Goal: Information Seeking & Learning: Learn about a topic

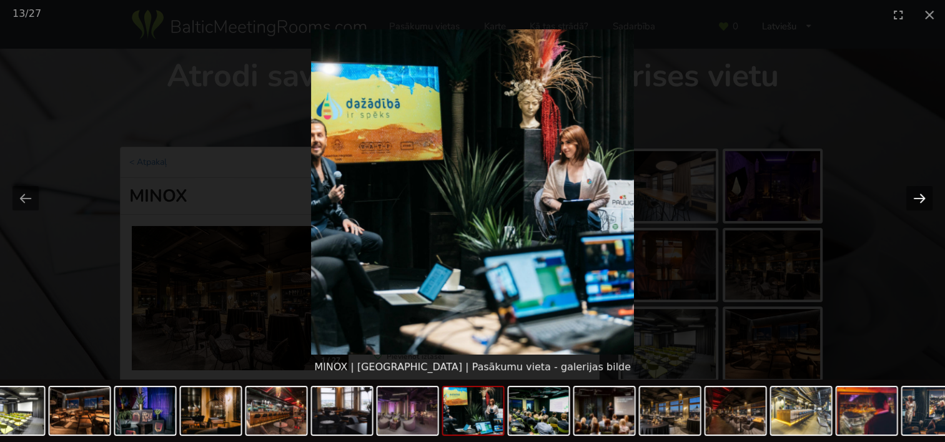
click at [921, 196] on button "Next slide" at bounding box center [919, 198] width 26 height 24
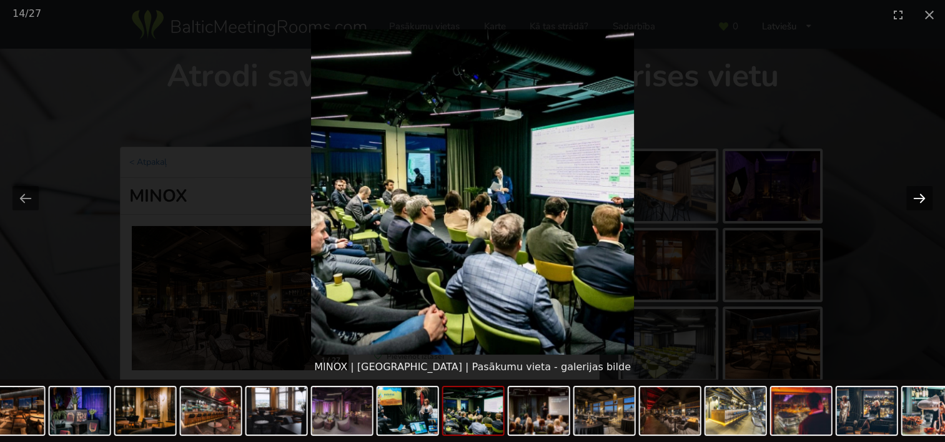
click at [916, 195] on button "Next slide" at bounding box center [919, 198] width 26 height 24
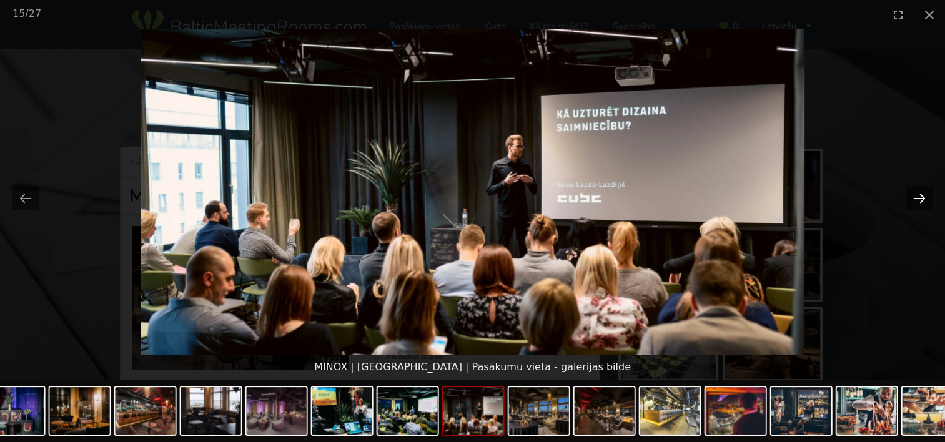
click at [916, 195] on button "Next slide" at bounding box center [919, 198] width 26 height 24
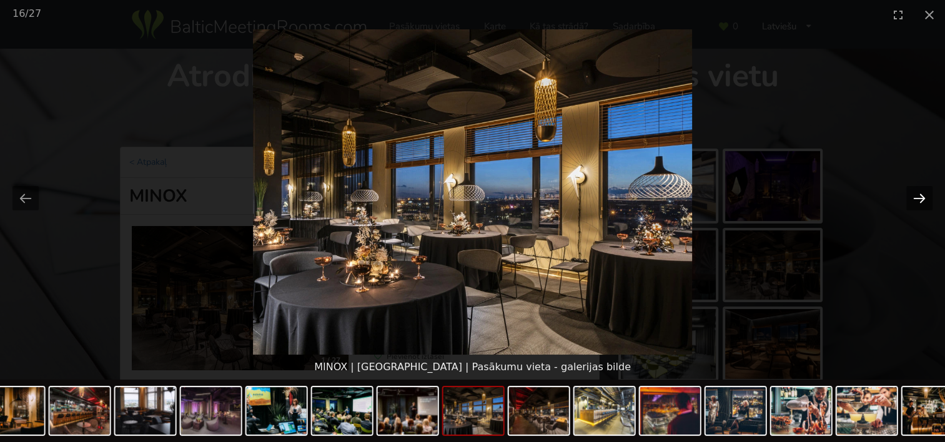
click at [916, 195] on button "Next slide" at bounding box center [919, 198] width 26 height 24
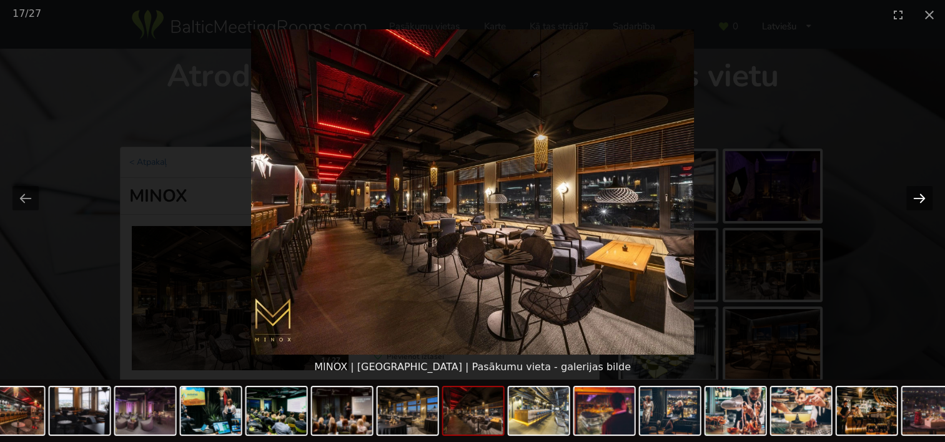
click at [916, 195] on button "Next slide" at bounding box center [919, 198] width 26 height 24
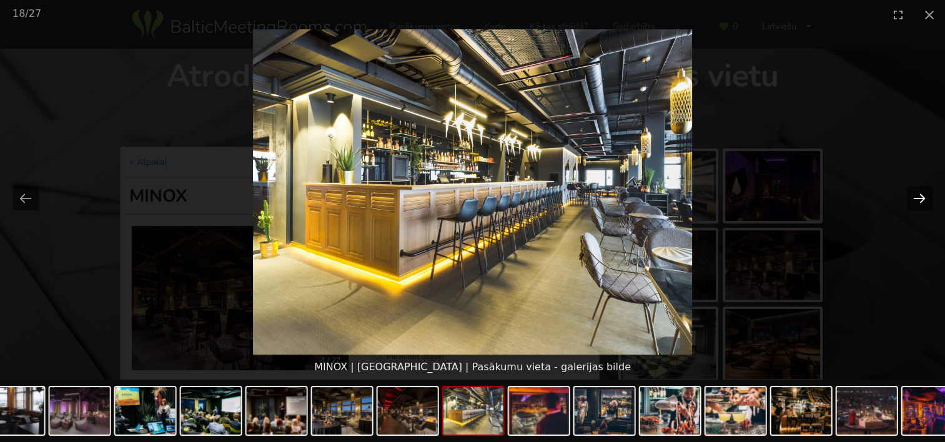
click at [916, 195] on button "Next slide" at bounding box center [919, 198] width 26 height 24
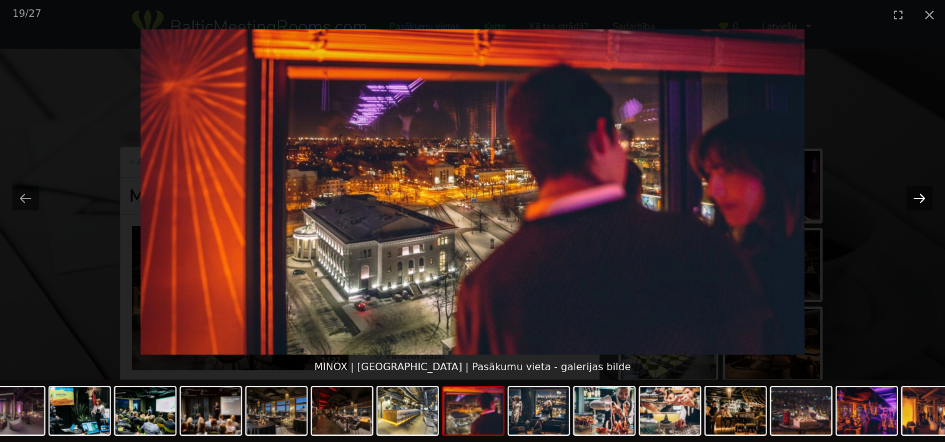
click at [916, 195] on button "Next slide" at bounding box center [919, 198] width 26 height 24
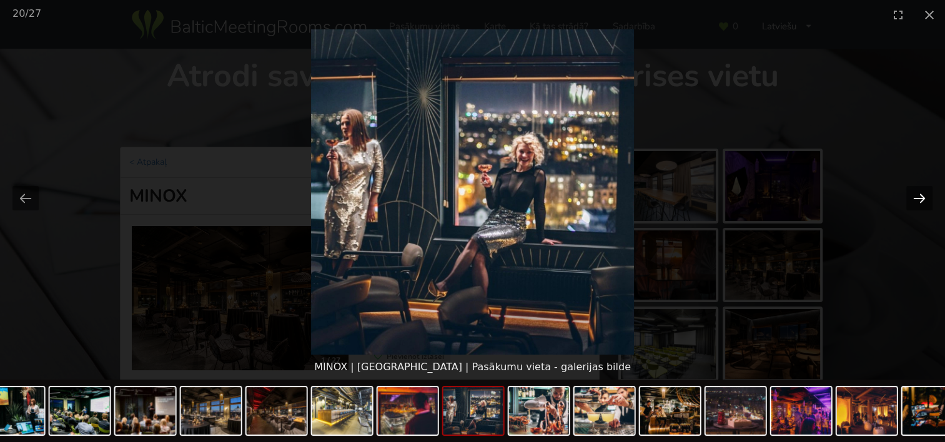
click at [916, 195] on button "Next slide" at bounding box center [919, 198] width 26 height 24
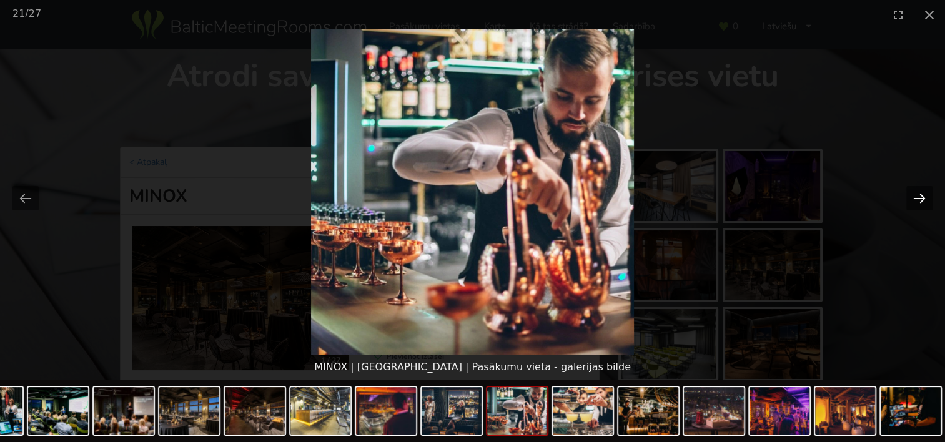
click at [916, 195] on button "Next slide" at bounding box center [919, 198] width 26 height 24
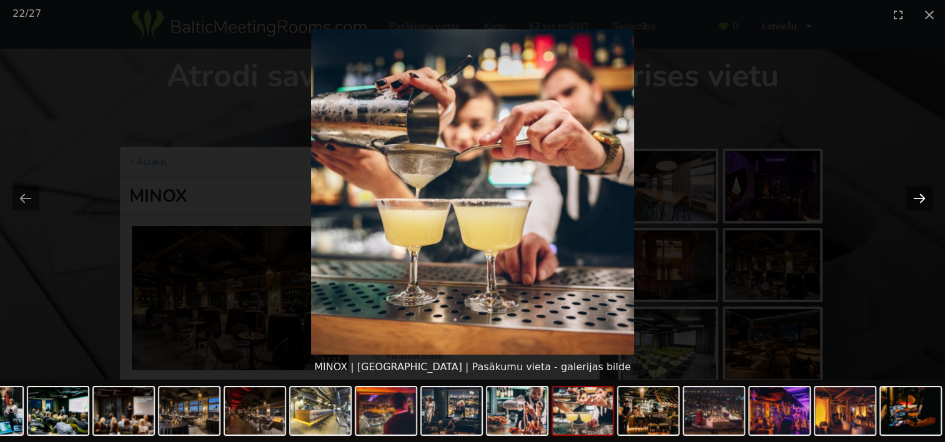
click at [916, 195] on button "Next slide" at bounding box center [919, 198] width 26 height 24
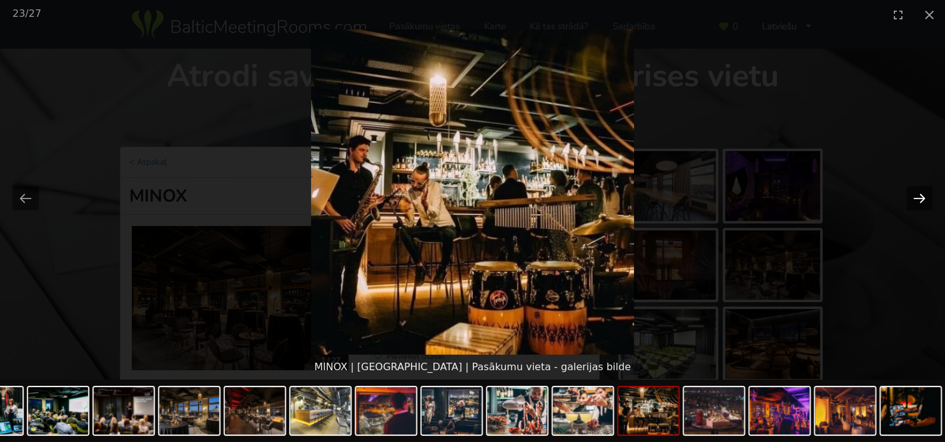
click at [916, 195] on button "Next slide" at bounding box center [919, 198] width 26 height 24
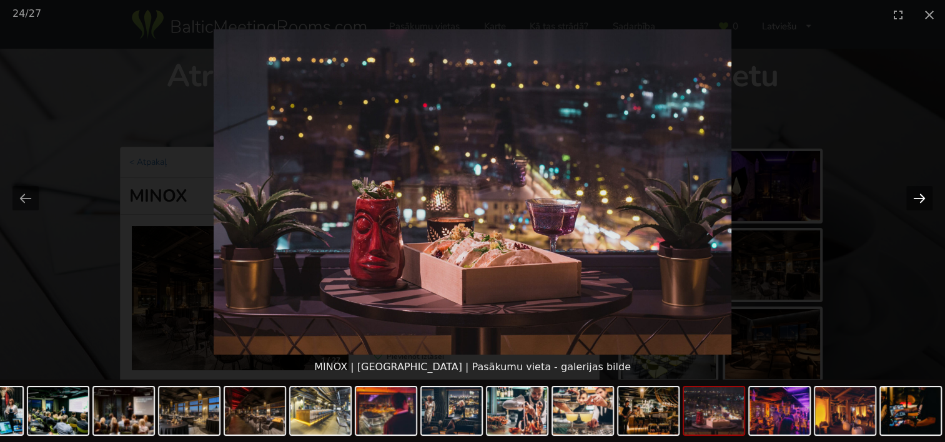
click at [916, 195] on button "Next slide" at bounding box center [919, 198] width 26 height 24
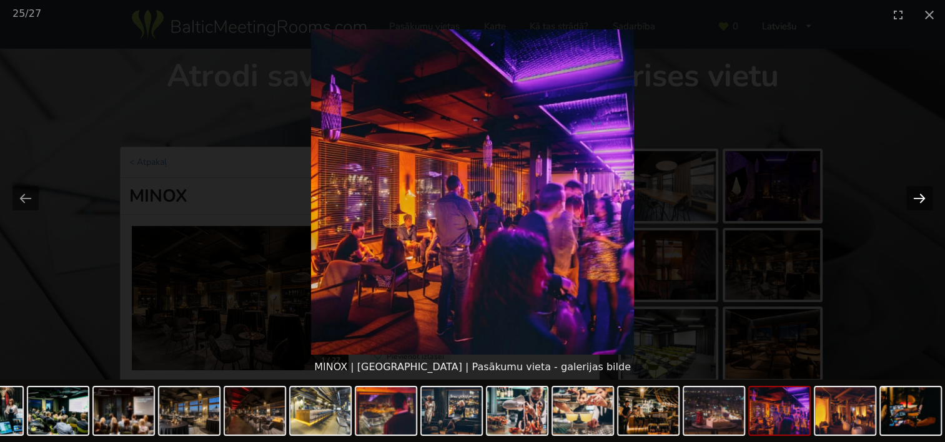
click at [916, 195] on button "Next slide" at bounding box center [919, 198] width 26 height 24
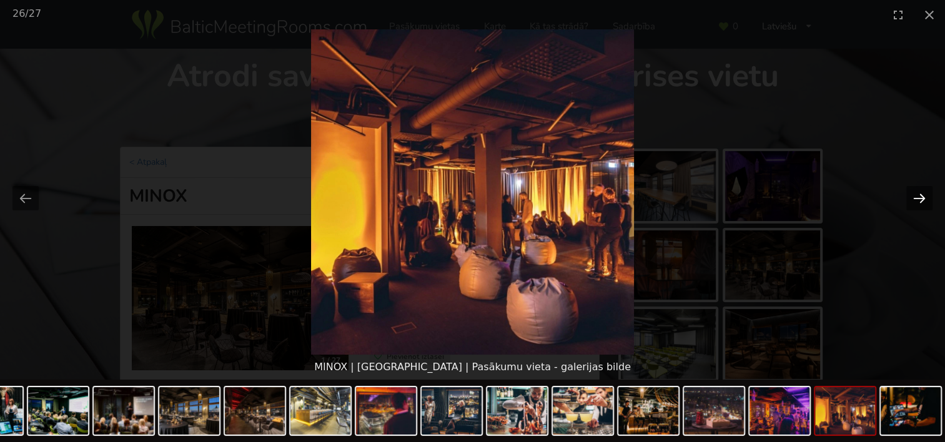
click at [916, 195] on button "Next slide" at bounding box center [919, 198] width 26 height 24
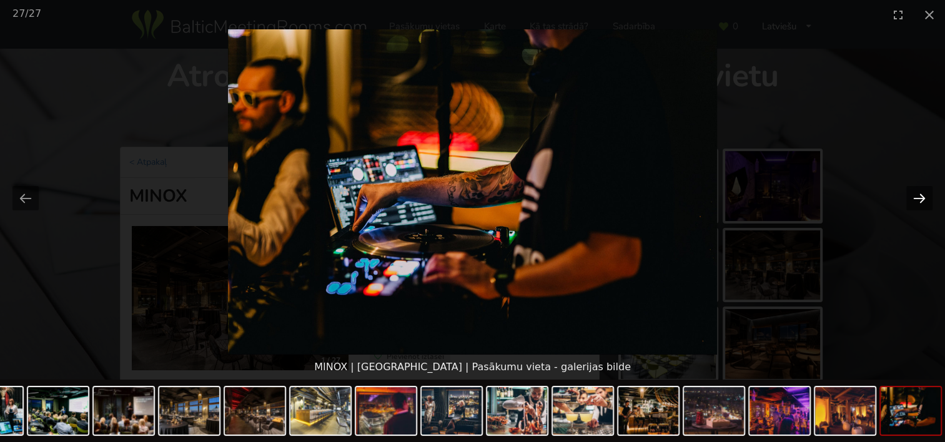
click at [916, 195] on button "Next slide" at bounding box center [919, 198] width 26 height 24
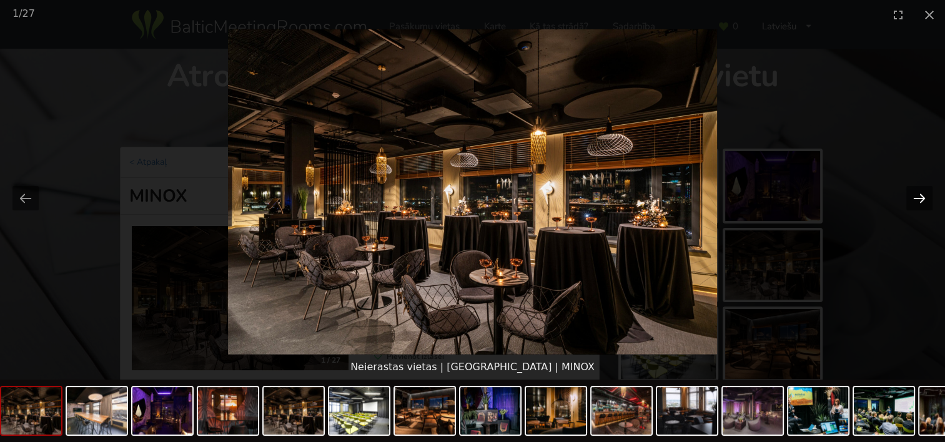
click at [916, 195] on button "Next slide" at bounding box center [919, 198] width 26 height 24
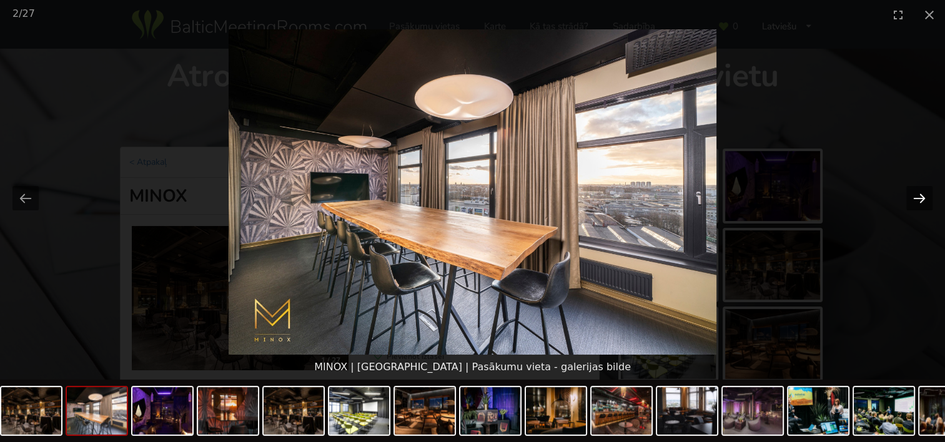
click at [916, 195] on button "Next slide" at bounding box center [919, 198] width 26 height 24
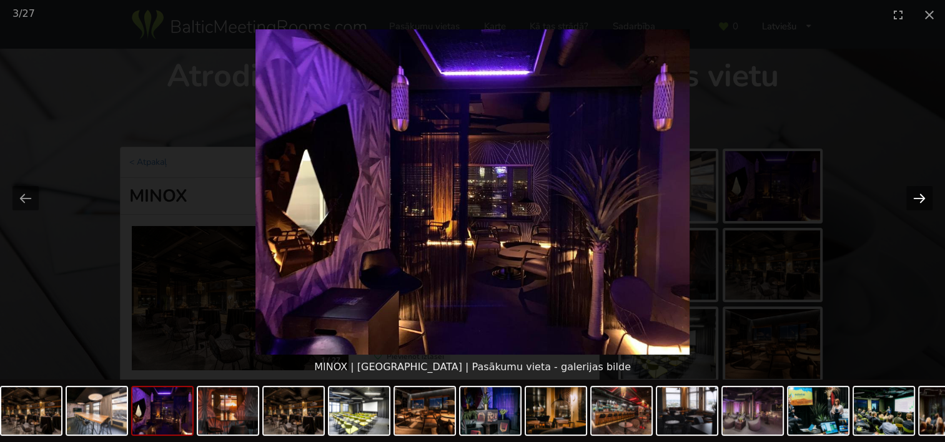
click at [916, 195] on button "Next slide" at bounding box center [919, 198] width 26 height 24
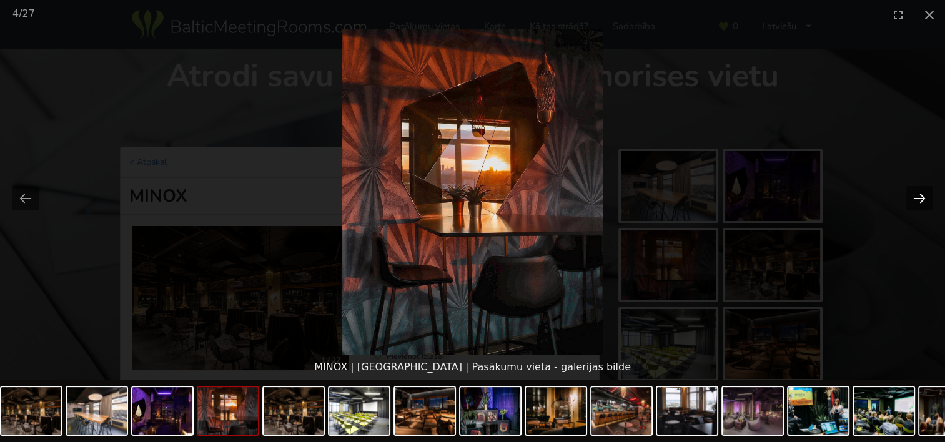
click at [916, 195] on button "Next slide" at bounding box center [919, 198] width 26 height 24
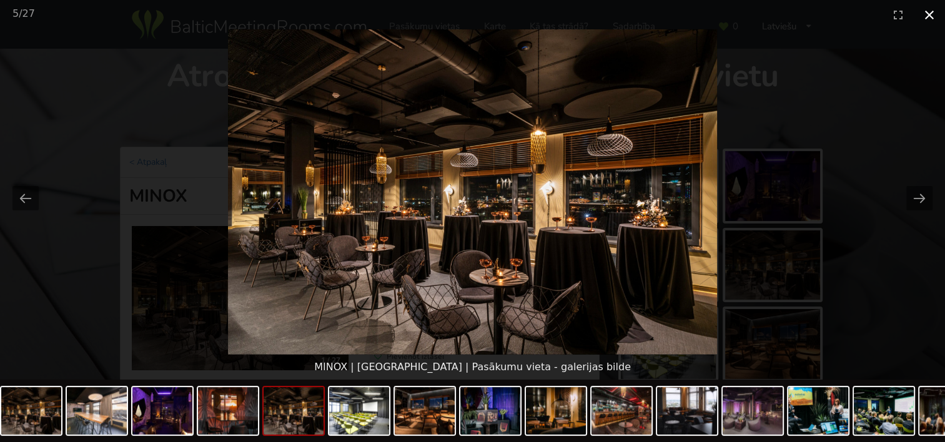
click at [927, 11] on button "Close gallery" at bounding box center [929, 14] width 31 height 29
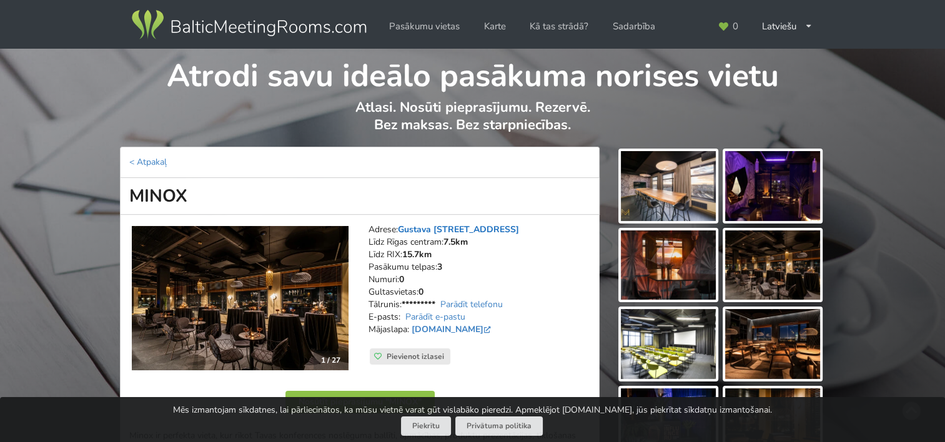
drag, startPoint x: 536, startPoint y: 226, endPoint x: 400, endPoint y: 232, distance: 136.9
click at [400, 232] on address "Adrese: Gustava Zemgala gatve 74, Rīga Līdz Rīgas centram: 7.5km Līdz RIX: 15.7…" at bounding box center [479, 286] width 222 height 125
copy link "Gustava Zemgala gatve 74, Rīga"
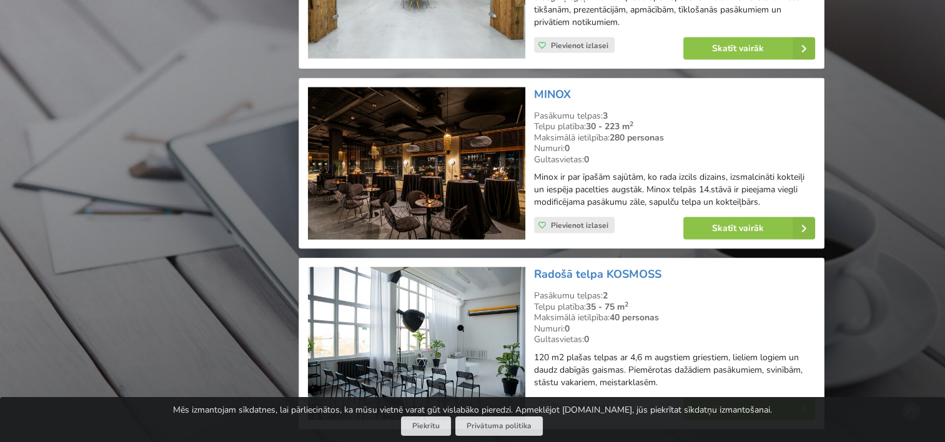
scroll to position [2715, 0]
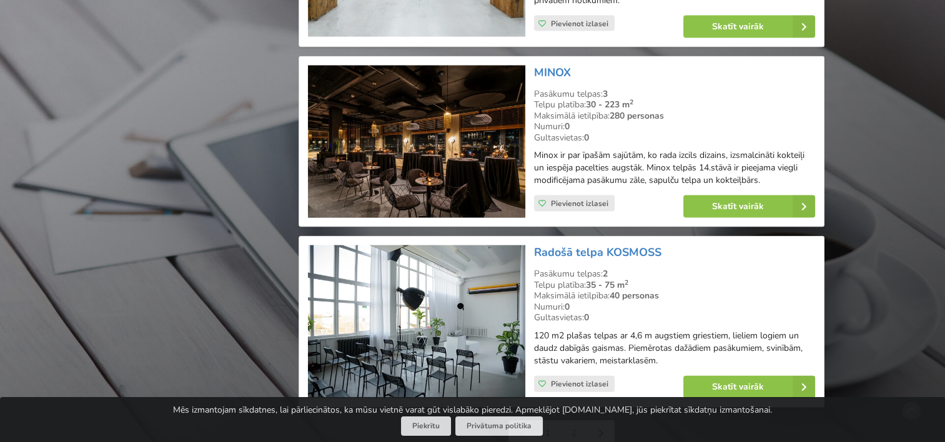
click at [463, 268] on img at bounding box center [416, 321] width 217 height 153
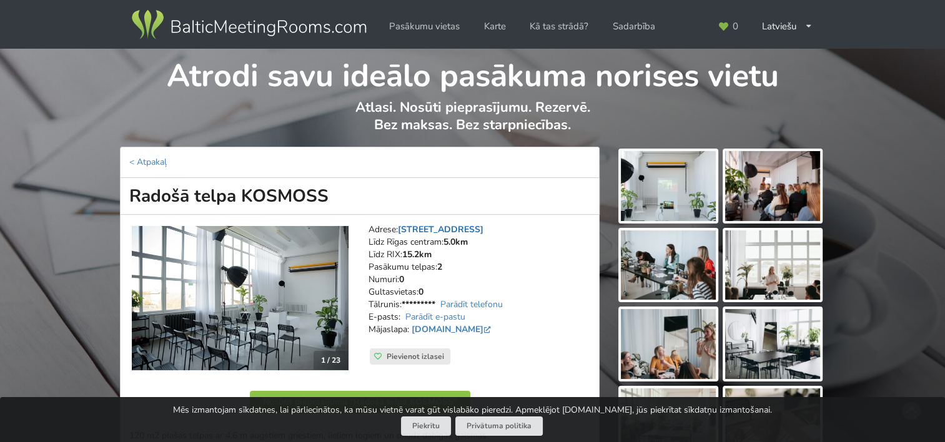
drag, startPoint x: 477, startPoint y: 228, endPoint x: 401, endPoint y: 229, distance: 75.6
click at [401, 229] on address "Adrese: Starta iela 2, Rīga Līdz Rīgas centram: 5.0km Līdz RIX: 15.2km Pasākumu…" at bounding box center [479, 286] width 222 height 125
copy link "Starta iela 2, Rīga"
click at [682, 162] on img at bounding box center [668, 186] width 95 height 70
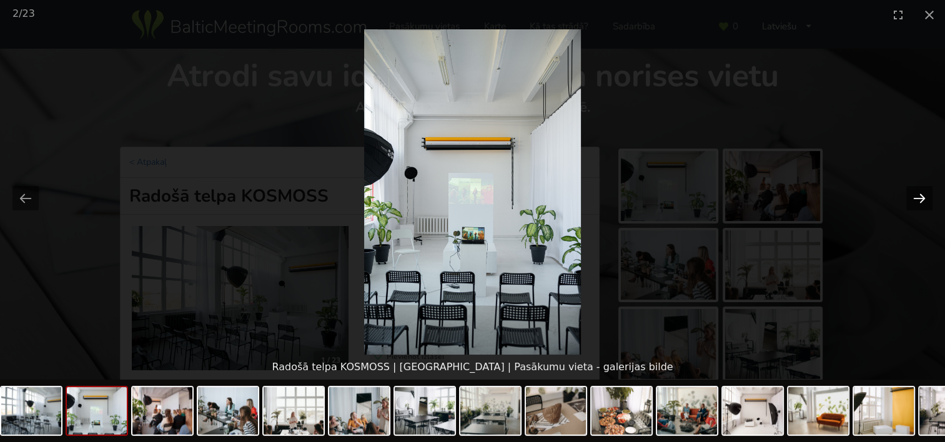
click at [919, 196] on button "Next slide" at bounding box center [919, 198] width 26 height 24
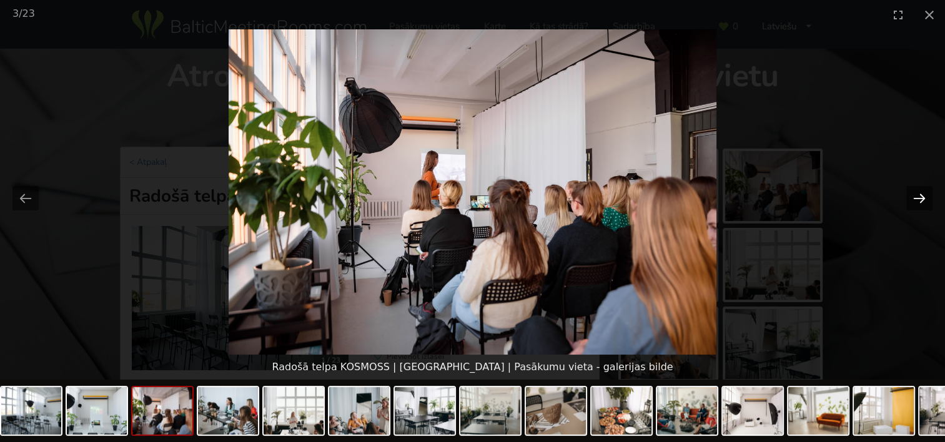
click at [919, 196] on button "Next slide" at bounding box center [919, 198] width 26 height 24
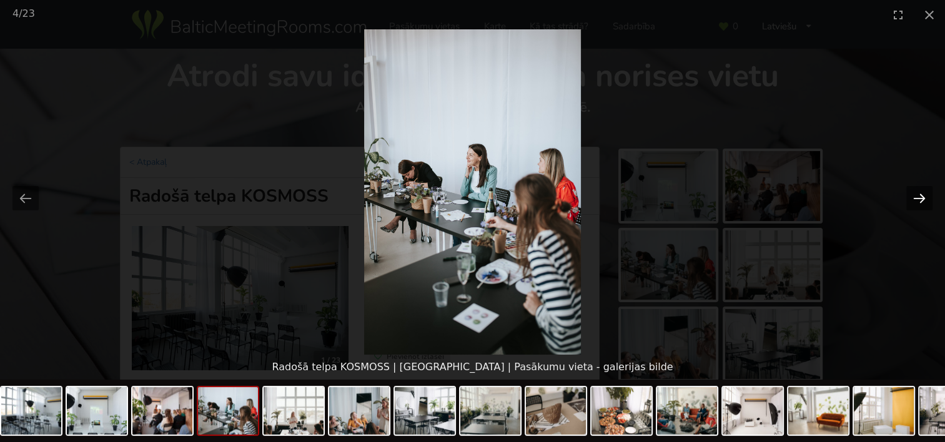
click at [919, 196] on button "Next slide" at bounding box center [919, 198] width 26 height 24
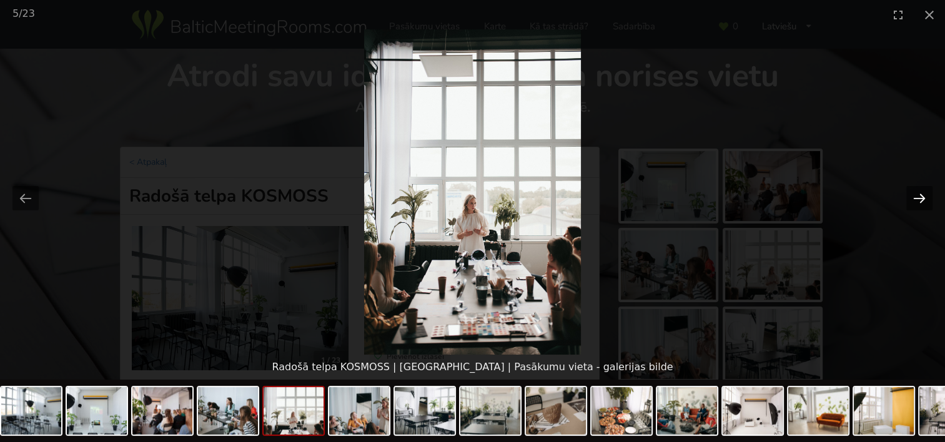
click at [919, 196] on button "Next slide" at bounding box center [919, 198] width 26 height 24
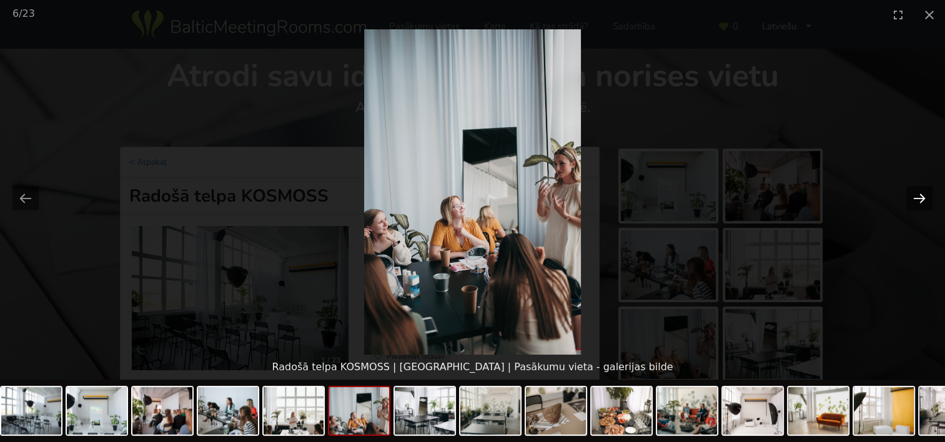
click at [919, 196] on button "Next slide" at bounding box center [919, 198] width 26 height 24
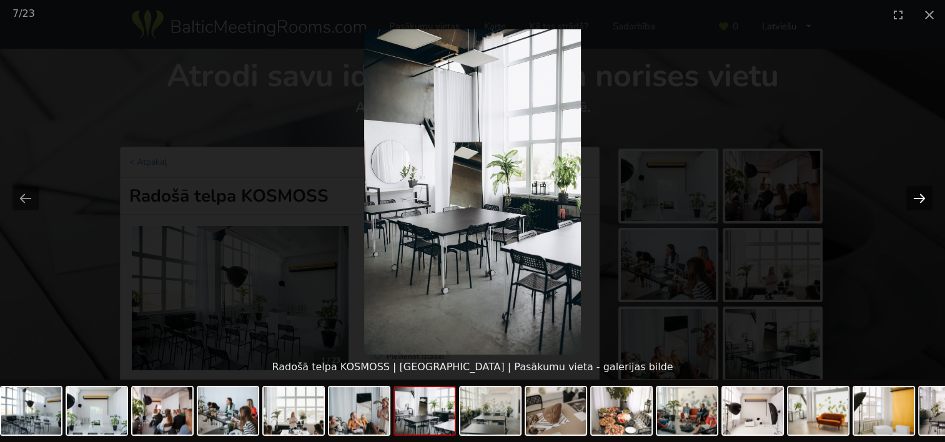
click at [919, 196] on button "Next slide" at bounding box center [919, 198] width 26 height 24
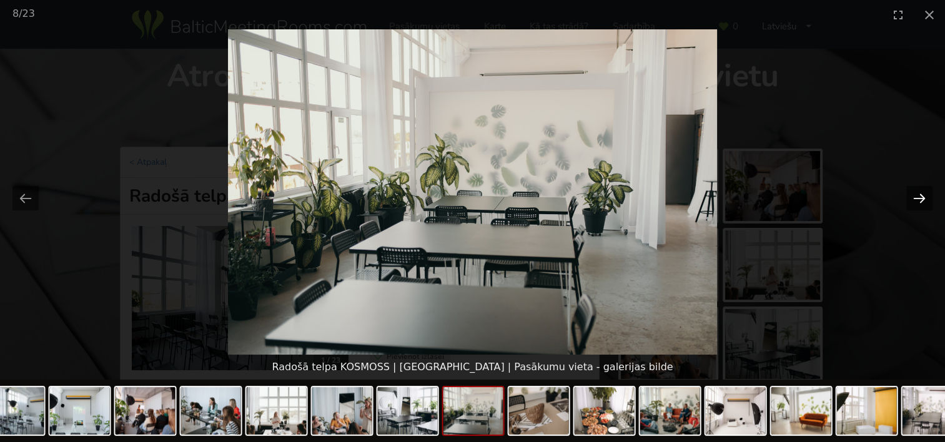
click at [919, 196] on button "Next slide" at bounding box center [919, 198] width 26 height 24
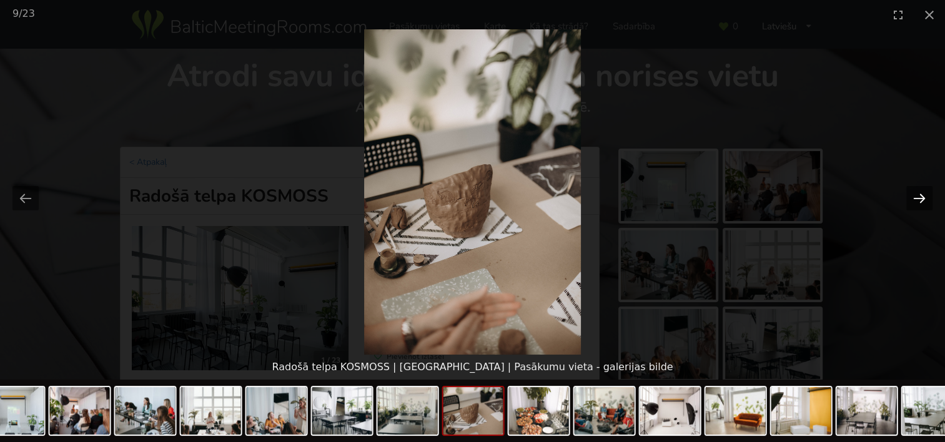
click at [919, 196] on button "Next slide" at bounding box center [919, 198] width 26 height 24
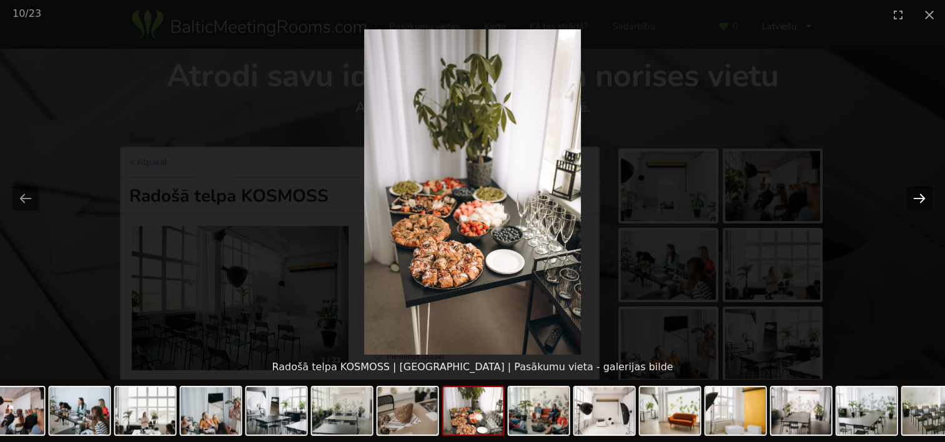
click at [919, 196] on button "Next slide" at bounding box center [919, 198] width 26 height 24
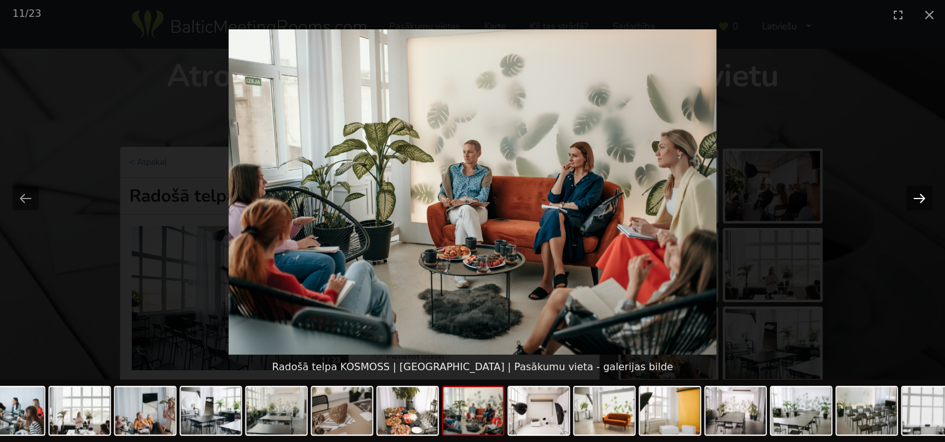
click at [919, 196] on button "Next slide" at bounding box center [919, 198] width 26 height 24
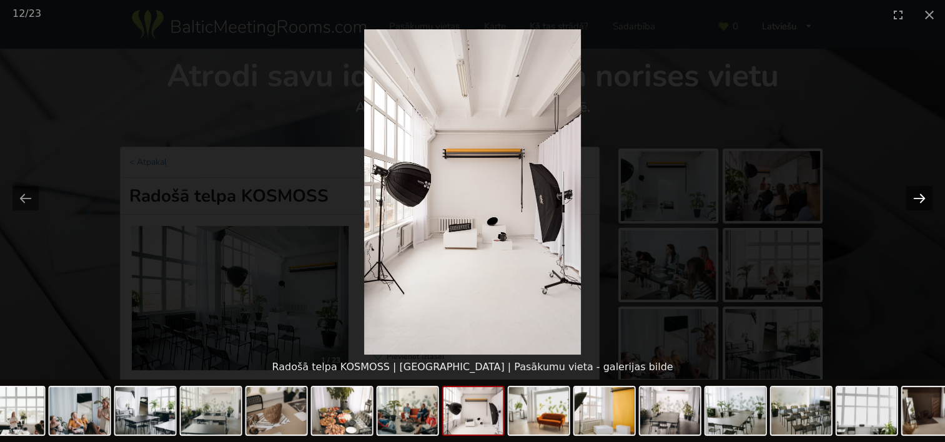
click at [919, 196] on button "Next slide" at bounding box center [919, 198] width 26 height 24
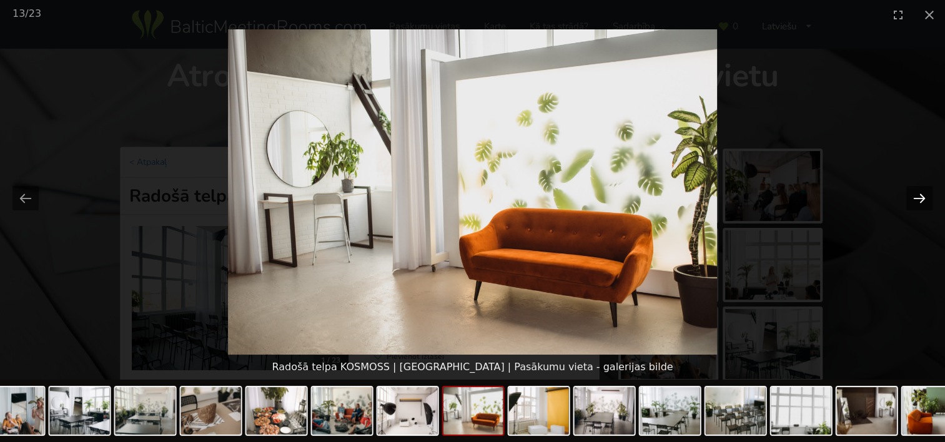
click at [919, 196] on button "Next slide" at bounding box center [919, 198] width 26 height 24
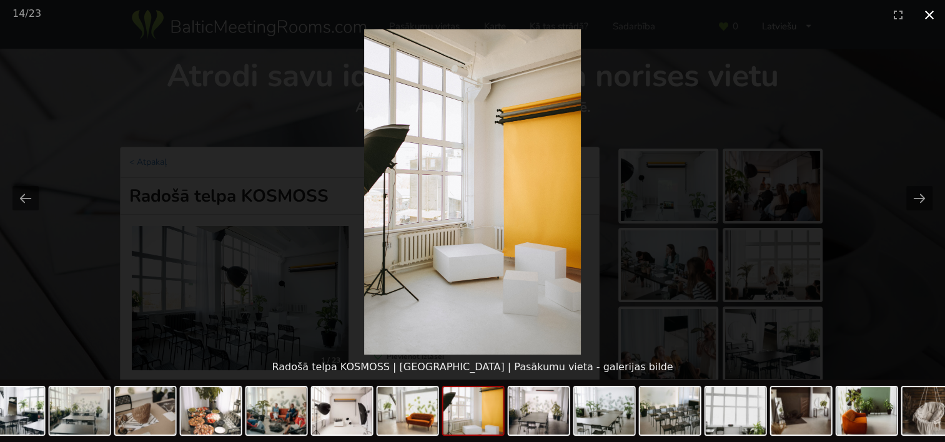
click at [932, 20] on button "Close gallery" at bounding box center [929, 14] width 31 height 29
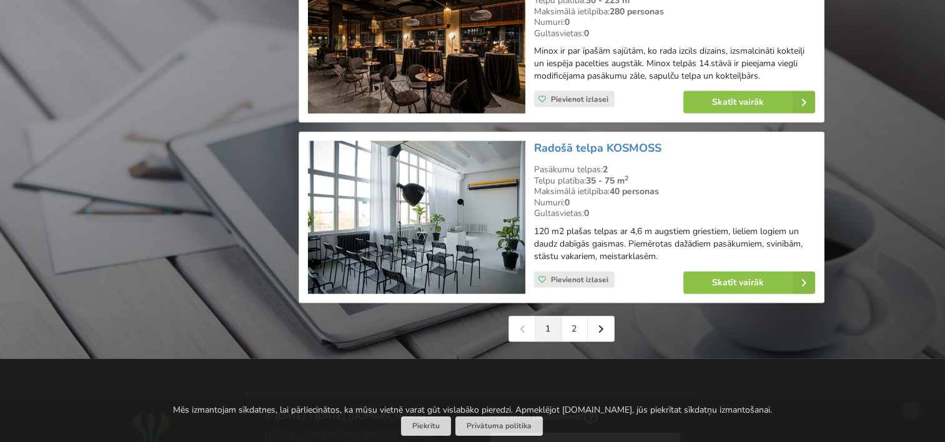
scroll to position [2840, 0]
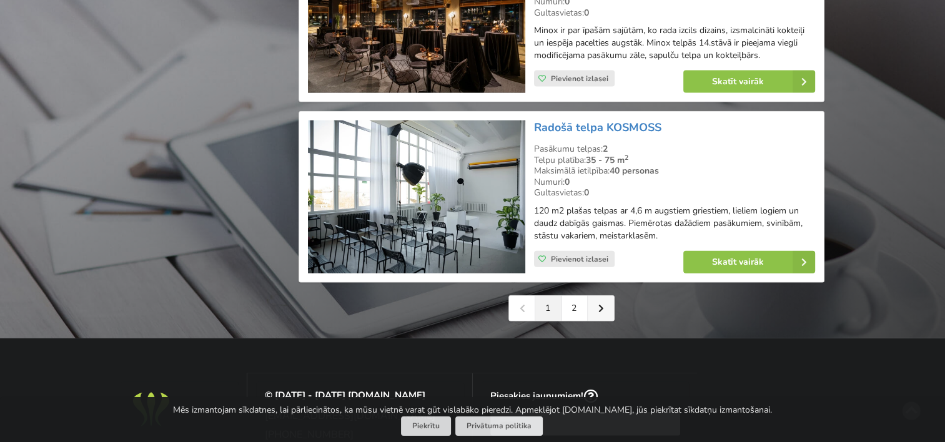
click at [606, 296] on link at bounding box center [601, 308] width 26 height 25
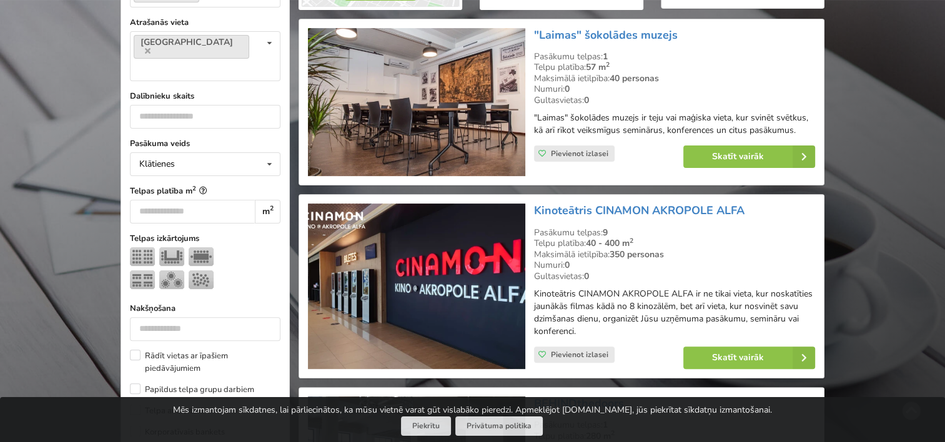
scroll to position [375, 0]
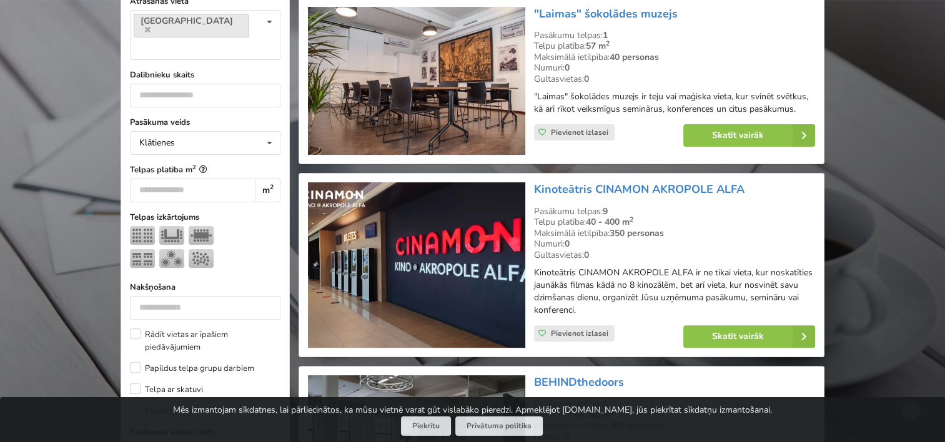
click at [415, 267] on img at bounding box center [416, 264] width 217 height 165
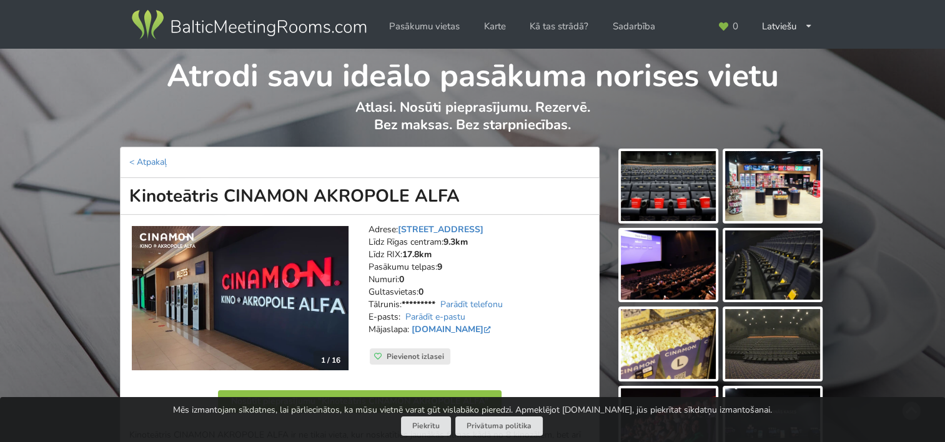
click at [685, 187] on img at bounding box center [668, 186] width 95 height 70
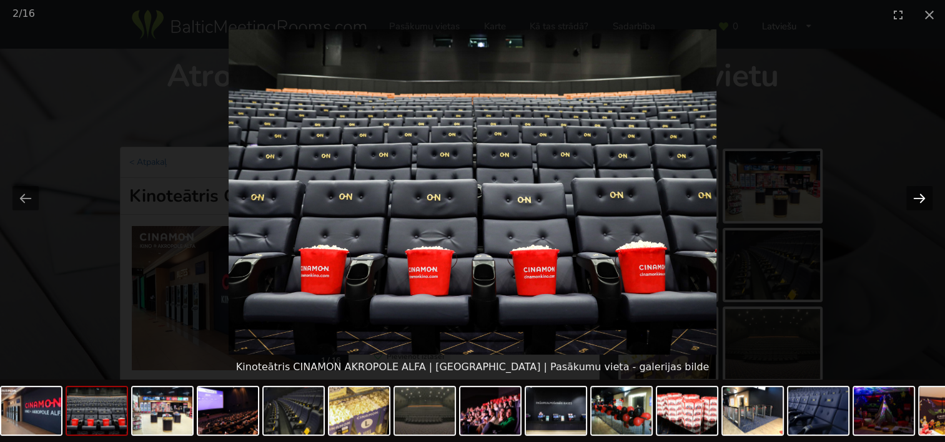
click at [929, 195] on button "Next slide" at bounding box center [919, 198] width 26 height 24
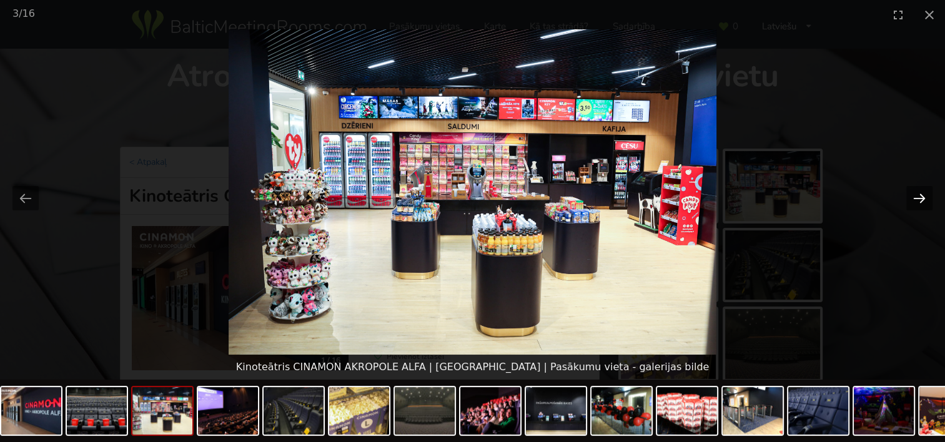
click at [929, 195] on button "Next slide" at bounding box center [919, 198] width 26 height 24
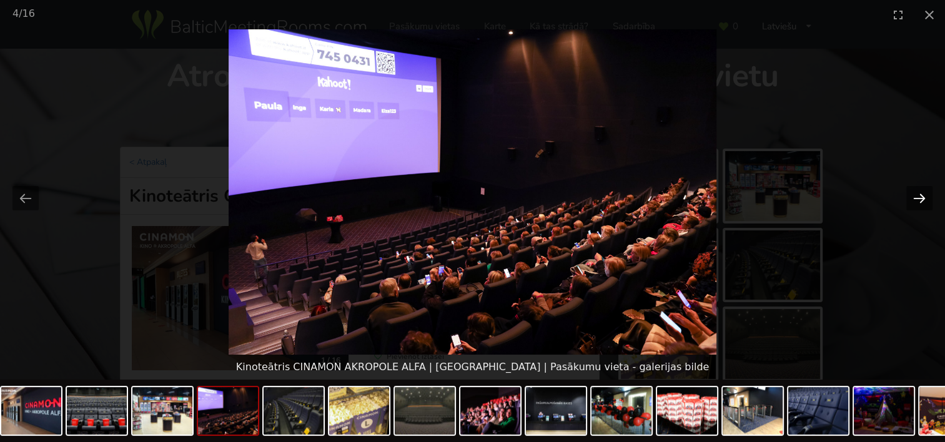
click at [929, 195] on button "Next slide" at bounding box center [919, 198] width 26 height 24
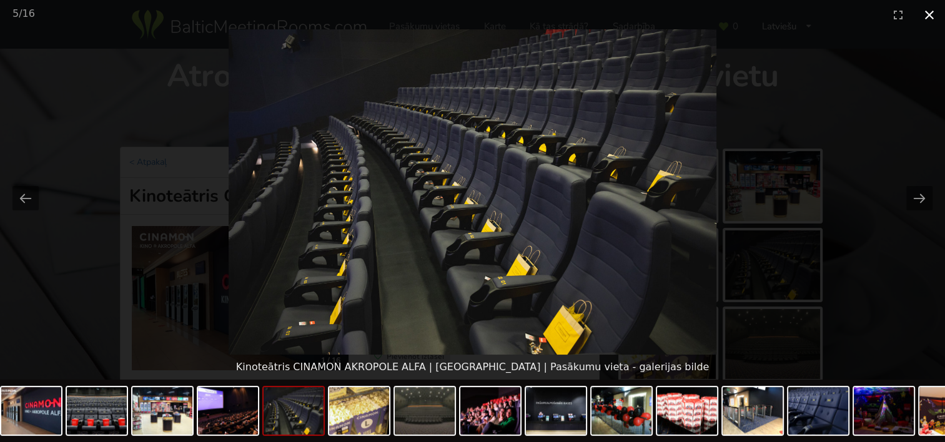
click at [932, 16] on button "Close gallery" at bounding box center [929, 14] width 31 height 29
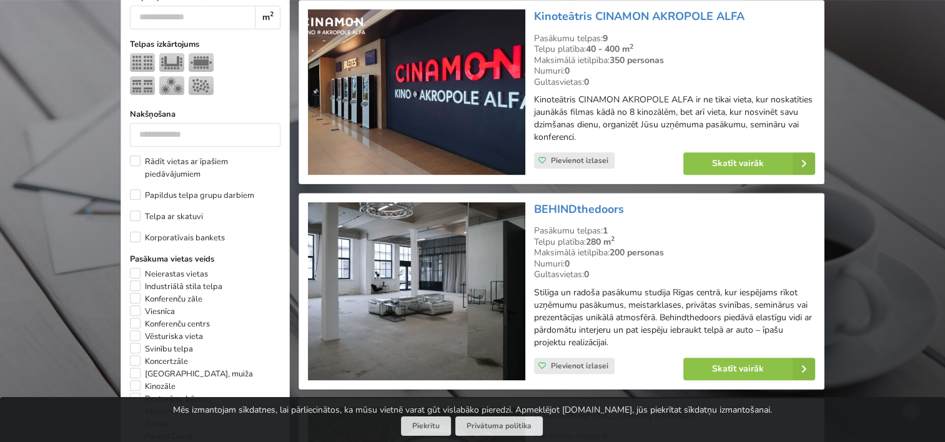
scroll to position [561, 0]
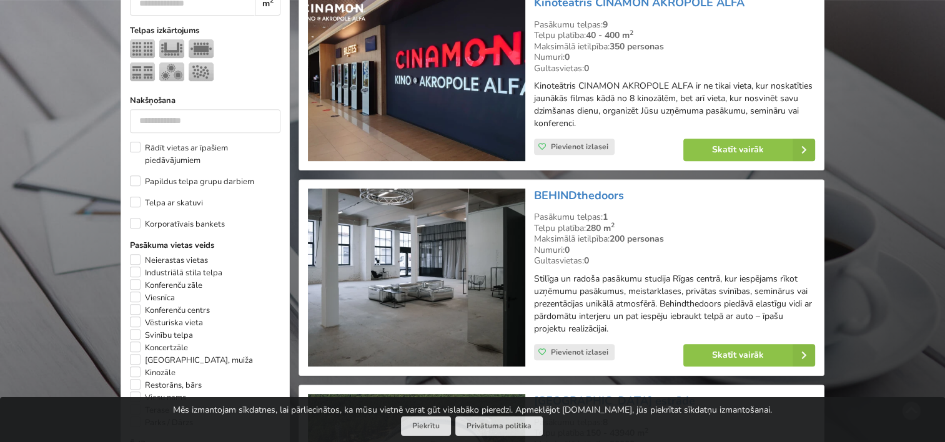
click at [413, 267] on img at bounding box center [416, 278] width 217 height 178
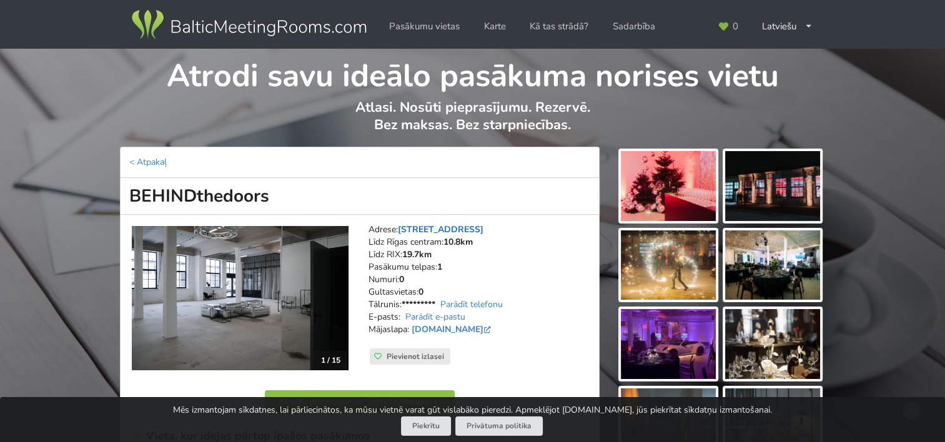
drag, startPoint x: 510, startPoint y: 228, endPoint x: 402, endPoint y: 230, distance: 108.1
click at [402, 230] on address "Adrese: Brīvības gatve 401C, Rīga Līdz Rīgas centram: 10.8km Līdz RIX: 19.7km P…" at bounding box center [479, 286] width 222 height 125
copy link "Brīvības gatve 401C, Rīga"
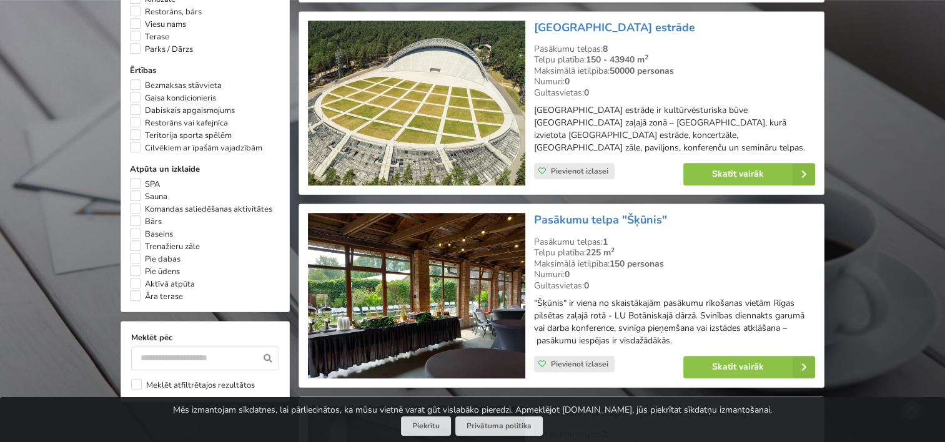
scroll to position [936, 0]
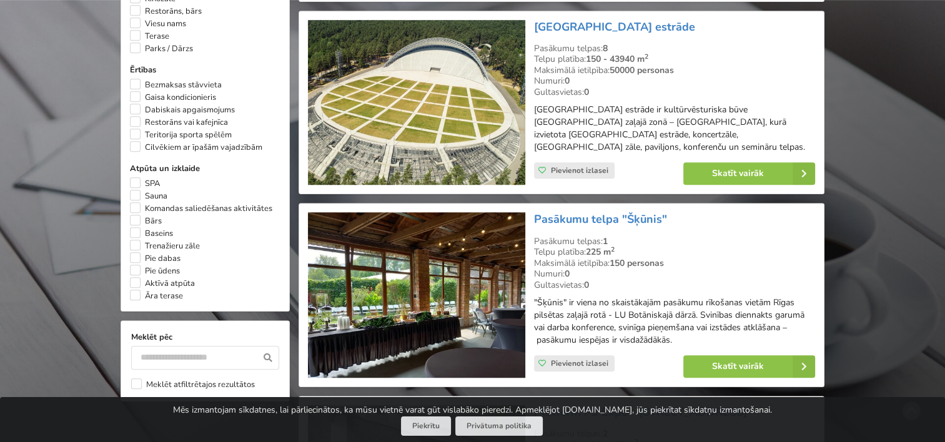
click at [435, 282] on img at bounding box center [416, 294] width 217 height 165
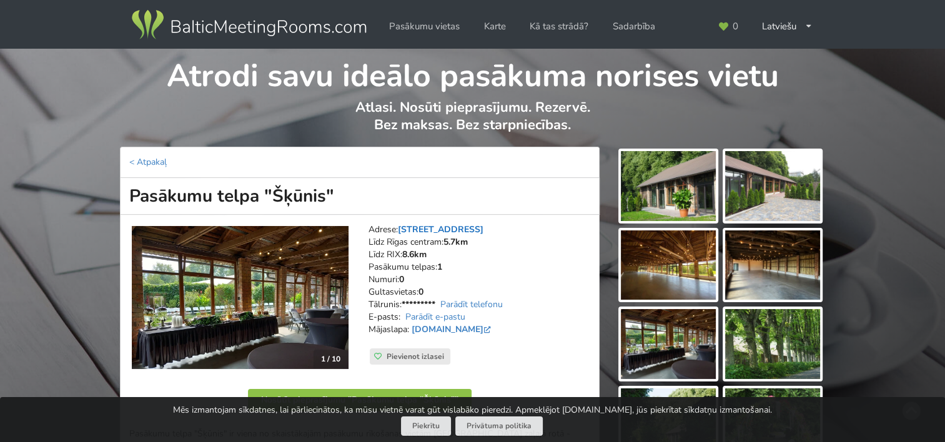
drag, startPoint x: 490, startPoint y: 230, endPoint x: 402, endPoint y: 229, distance: 88.1
click at [402, 229] on address "Adrese: Kandavas iela 2, Rīga Līdz Rīgas centram: 5.7km Līdz RIX: 8.6km Pasākum…" at bounding box center [479, 286] width 222 height 125
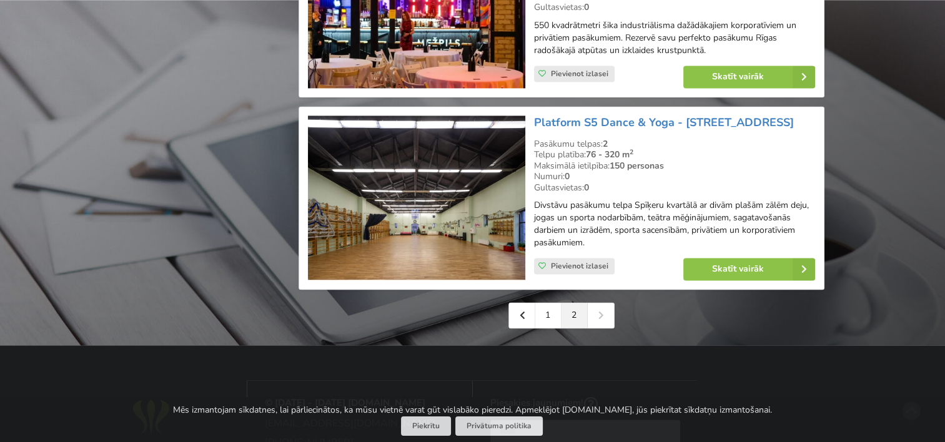
scroll to position [1997, 0]
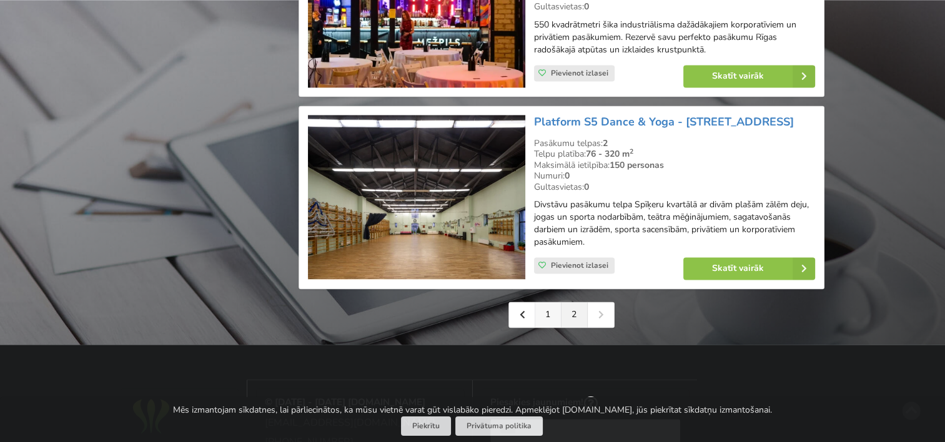
click at [549, 302] on link "1" at bounding box center [548, 314] width 26 height 25
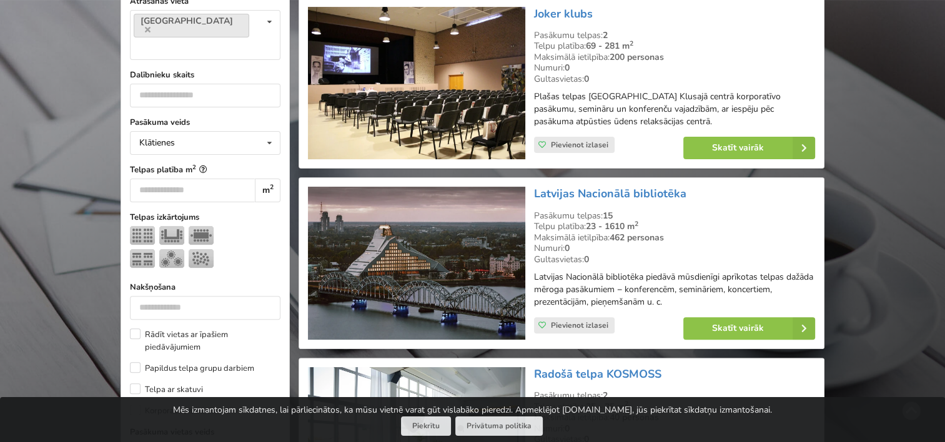
scroll to position [437, 0]
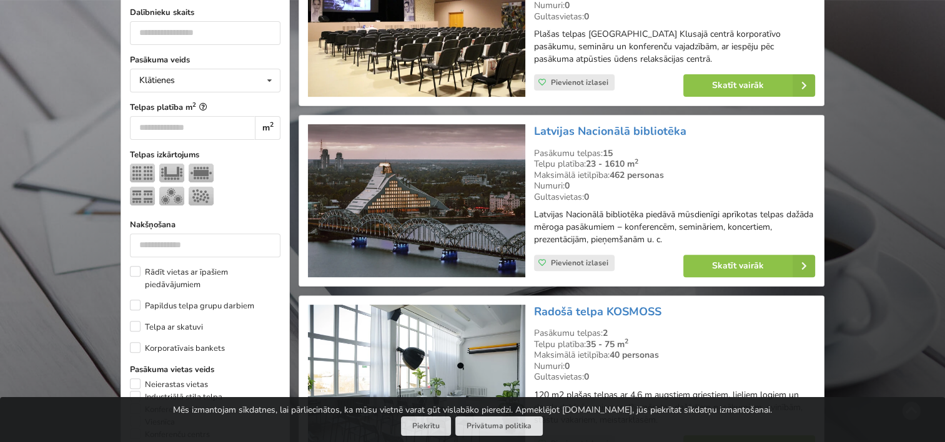
click at [422, 202] on img at bounding box center [416, 200] width 217 height 153
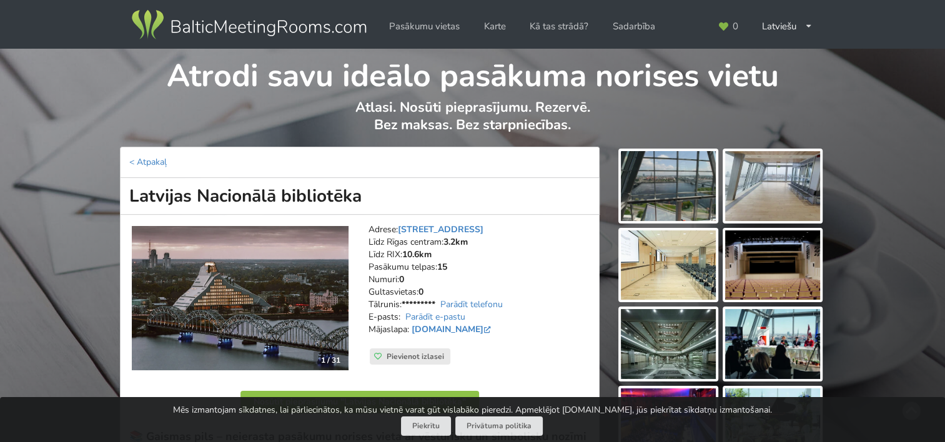
click at [644, 188] on img at bounding box center [668, 186] width 95 height 70
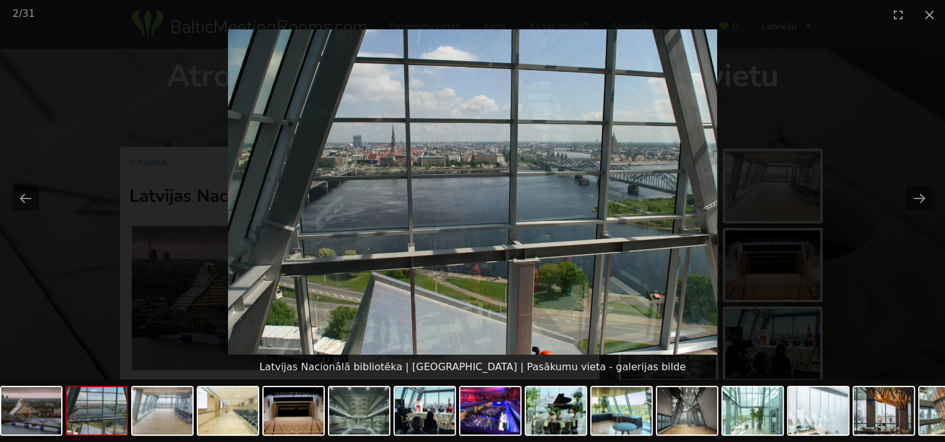
click at [899, 195] on picture at bounding box center [472, 191] width 945 height 325
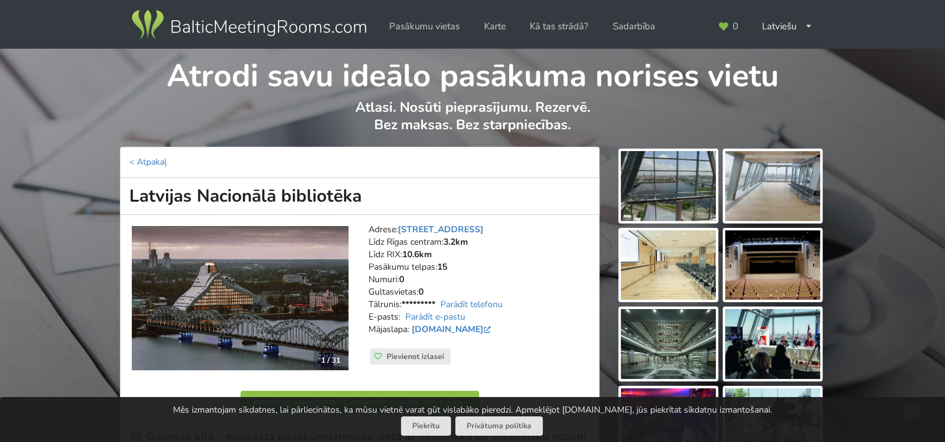
click at [686, 188] on img at bounding box center [668, 186] width 95 height 70
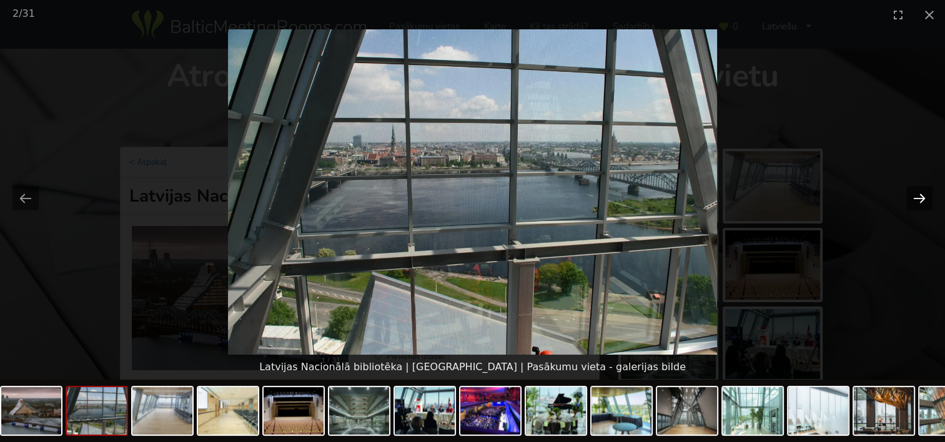
click at [922, 192] on button "Next slide" at bounding box center [919, 198] width 26 height 24
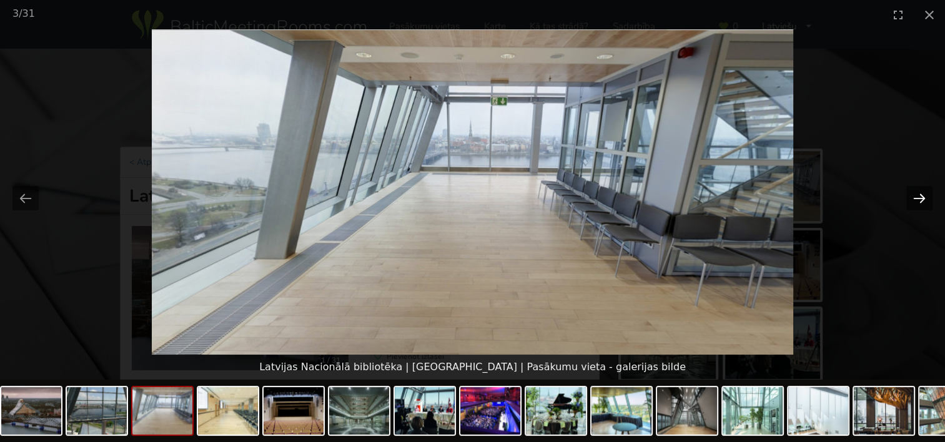
click at [922, 192] on button "Next slide" at bounding box center [919, 198] width 26 height 24
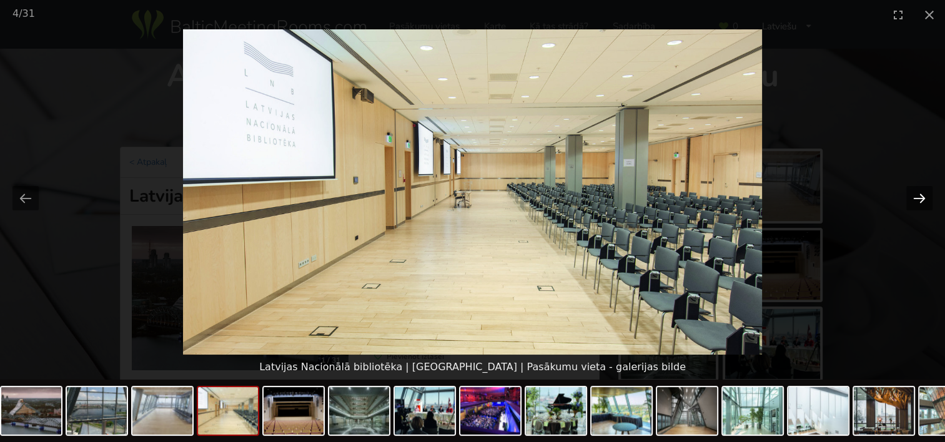
click at [922, 192] on button "Next slide" at bounding box center [919, 198] width 26 height 24
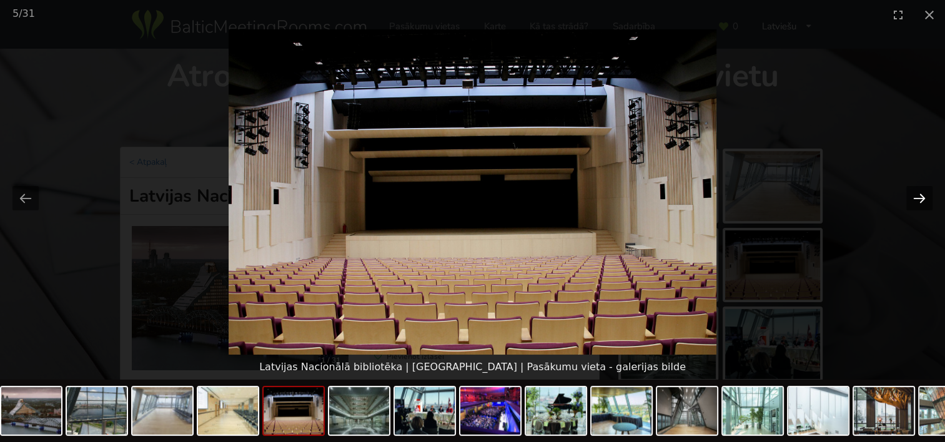
click at [922, 192] on button "Next slide" at bounding box center [919, 198] width 26 height 24
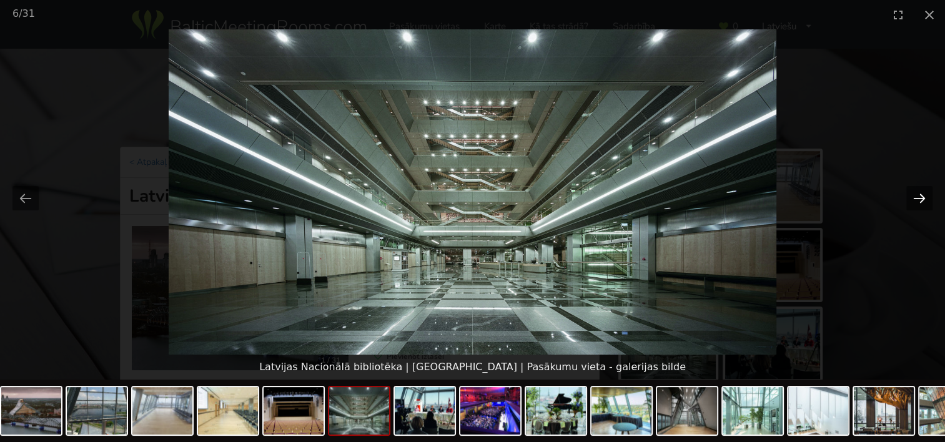
click at [922, 192] on button "Next slide" at bounding box center [919, 198] width 26 height 24
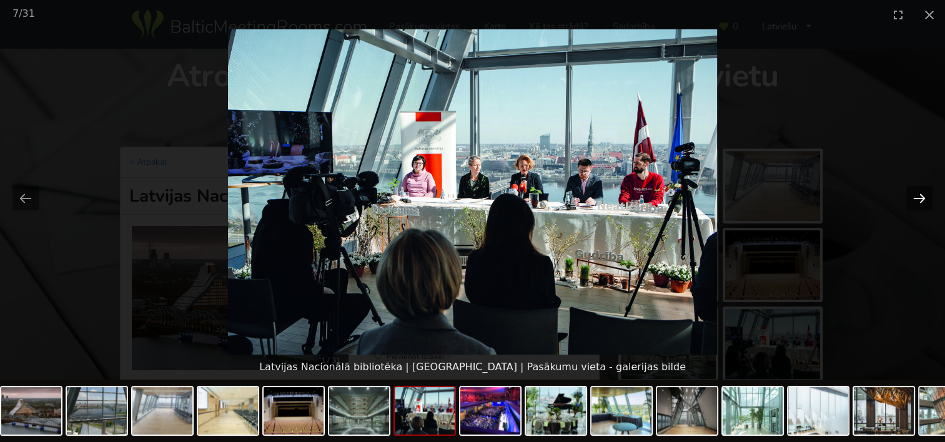
click at [922, 192] on button "Next slide" at bounding box center [919, 198] width 26 height 24
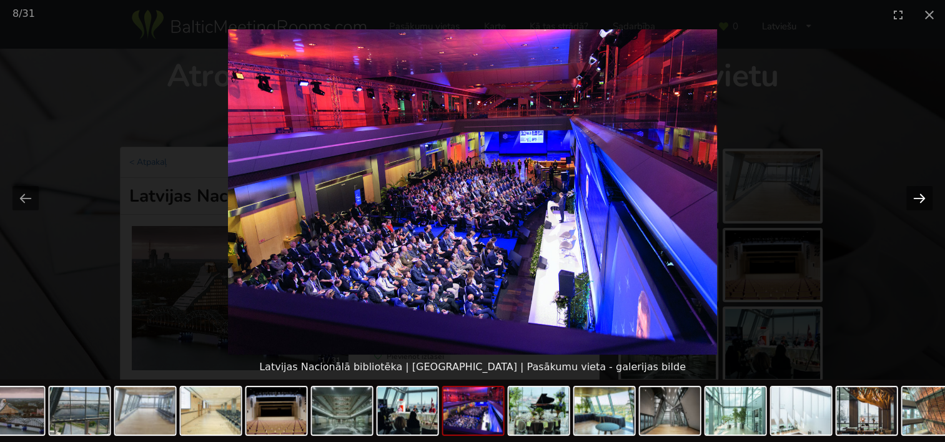
click at [922, 192] on button "Next slide" at bounding box center [919, 198] width 26 height 24
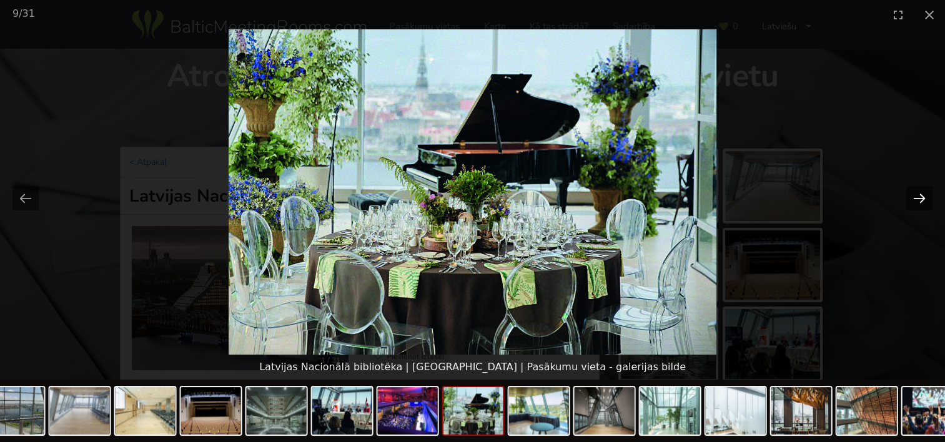
click at [922, 192] on button "Next slide" at bounding box center [919, 198] width 26 height 24
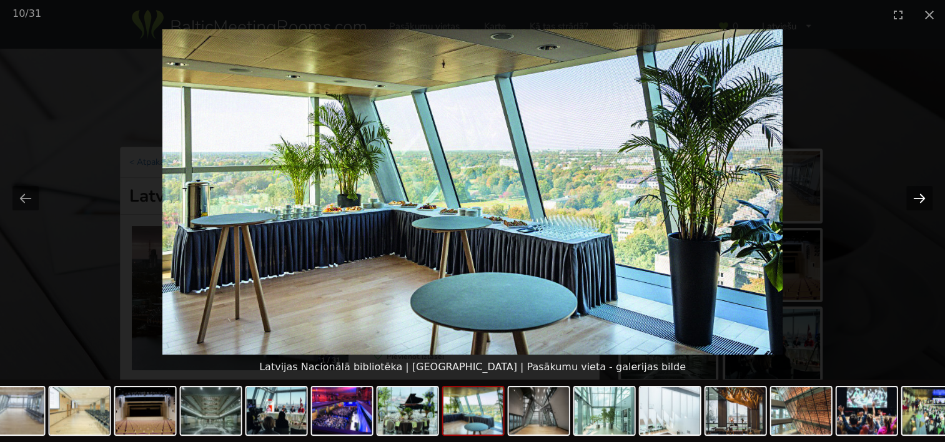
click at [922, 192] on button "Next slide" at bounding box center [919, 198] width 26 height 24
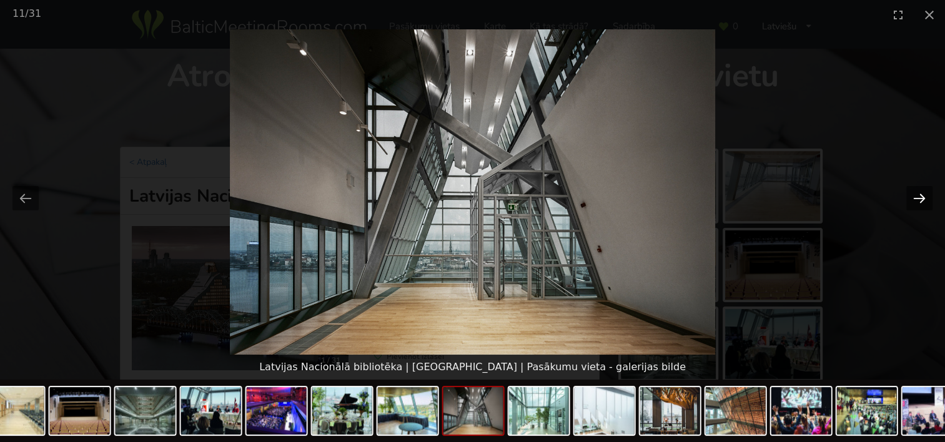
click at [922, 192] on button "Next slide" at bounding box center [919, 198] width 26 height 24
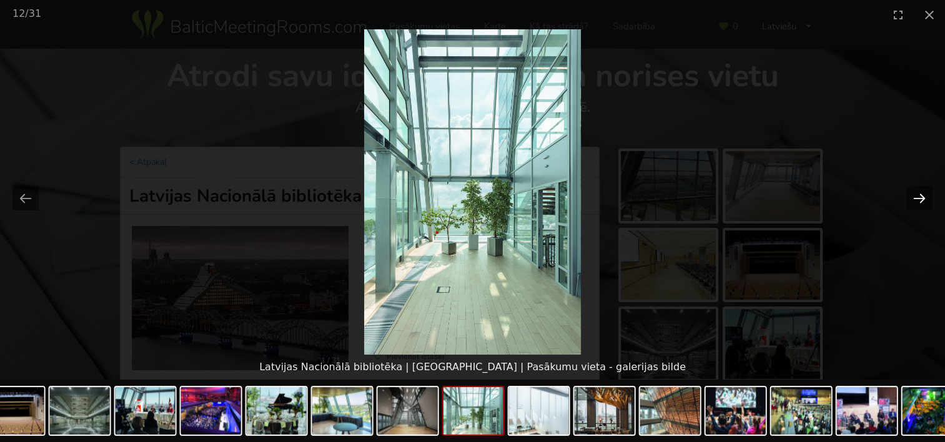
click at [922, 192] on button "Next slide" at bounding box center [919, 198] width 26 height 24
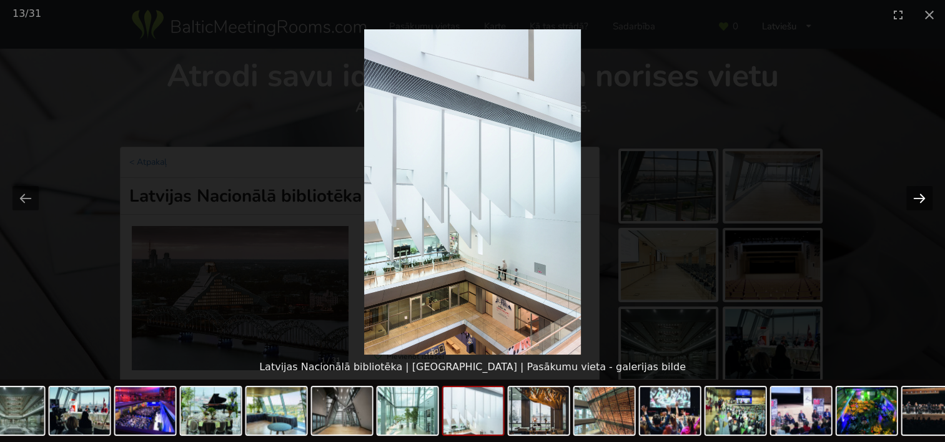
click at [922, 192] on button "Next slide" at bounding box center [919, 198] width 26 height 24
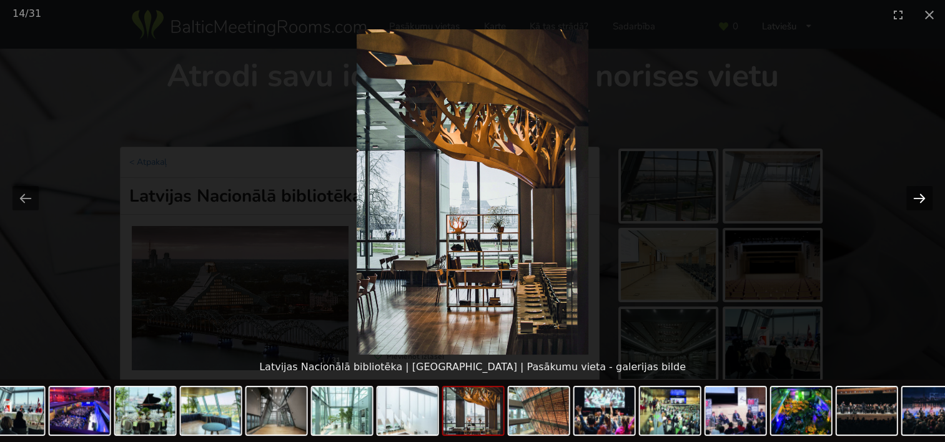
click at [922, 192] on button "Next slide" at bounding box center [919, 198] width 26 height 24
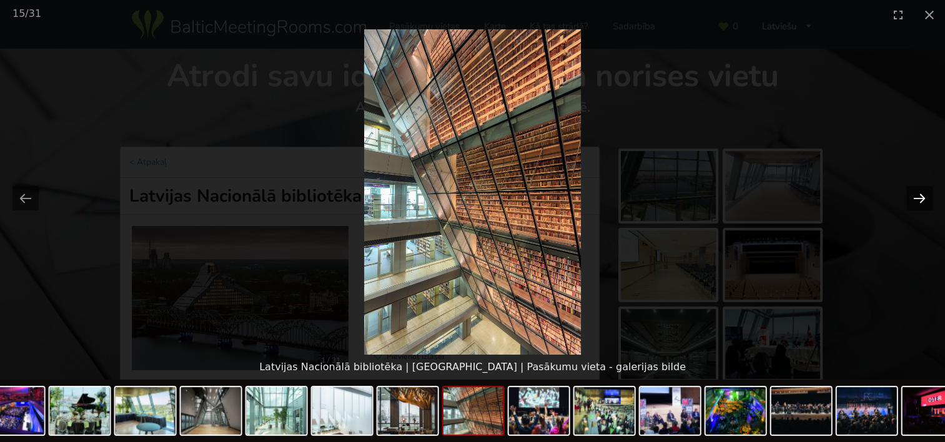
click at [922, 192] on button "Next slide" at bounding box center [919, 198] width 26 height 24
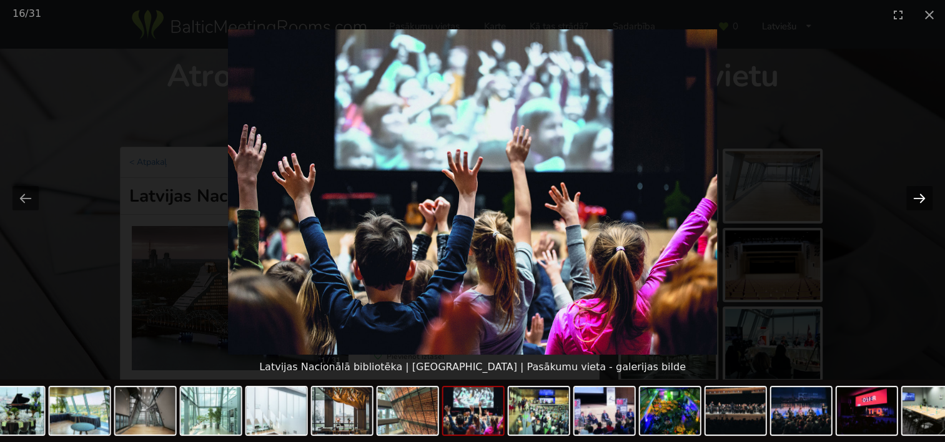
click at [922, 192] on button "Next slide" at bounding box center [919, 198] width 26 height 24
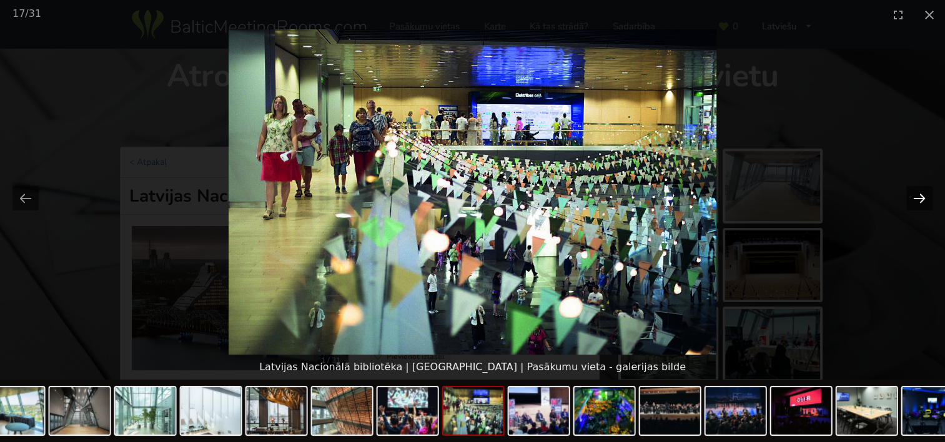
click at [922, 192] on button "Next slide" at bounding box center [919, 198] width 26 height 24
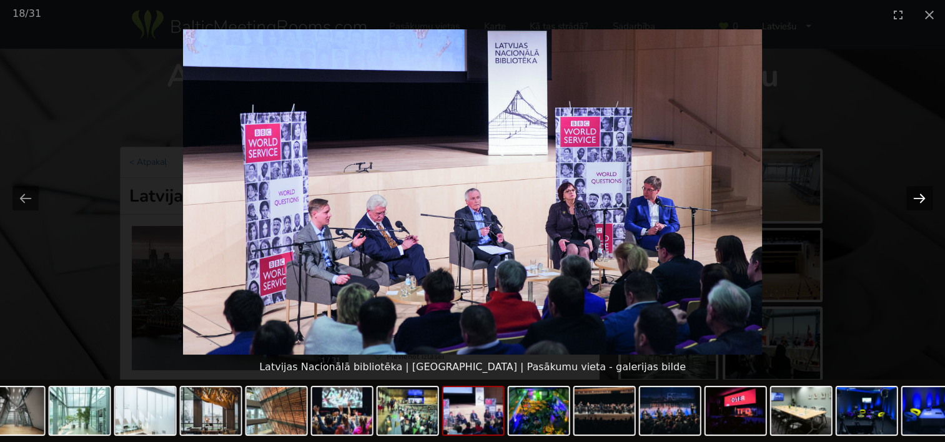
click at [922, 192] on button "Next slide" at bounding box center [919, 198] width 26 height 24
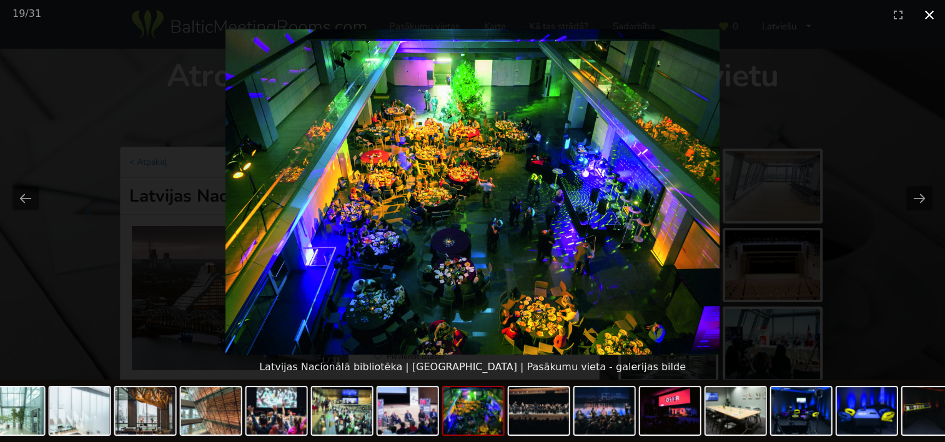
click at [934, 9] on button "Close gallery" at bounding box center [929, 14] width 31 height 29
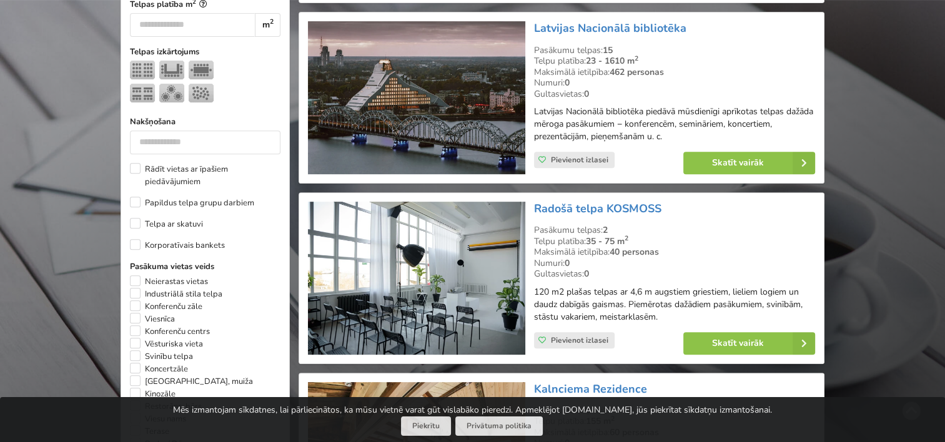
scroll to position [562, 0]
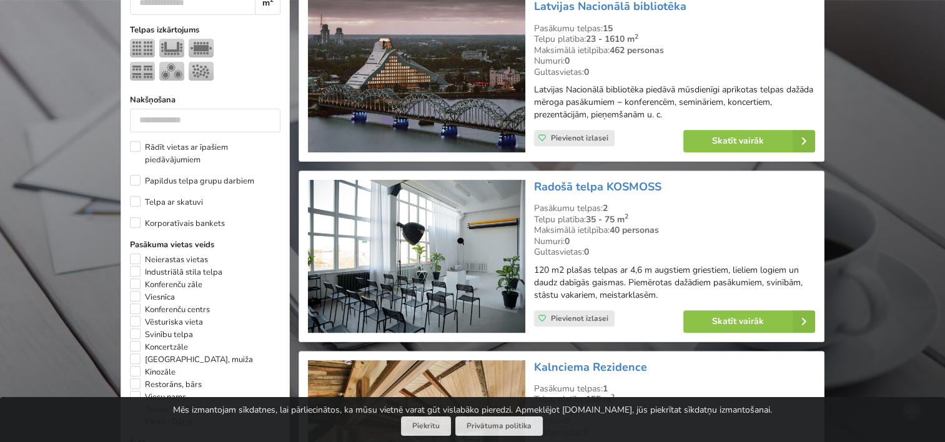
click at [463, 257] on img at bounding box center [416, 256] width 217 height 153
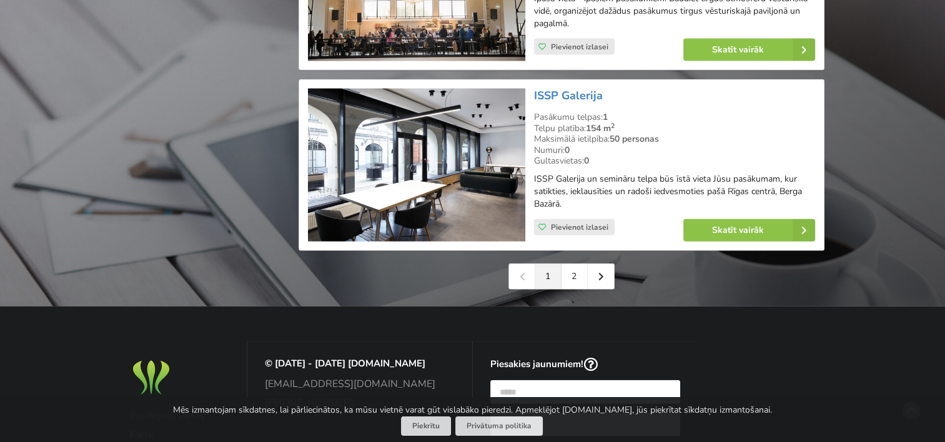
scroll to position [3016, 0]
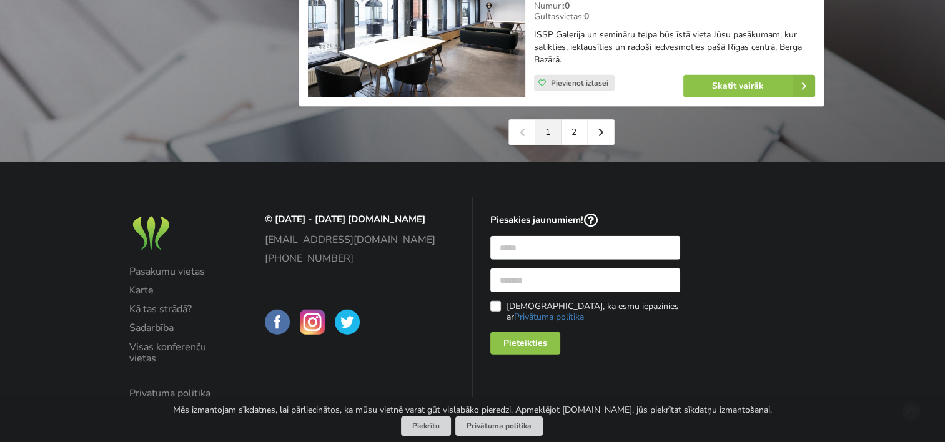
click at [528, 119] on div "1 2" at bounding box center [561, 132] width 106 height 26
click at [547, 120] on link "1" at bounding box center [548, 132] width 26 height 25
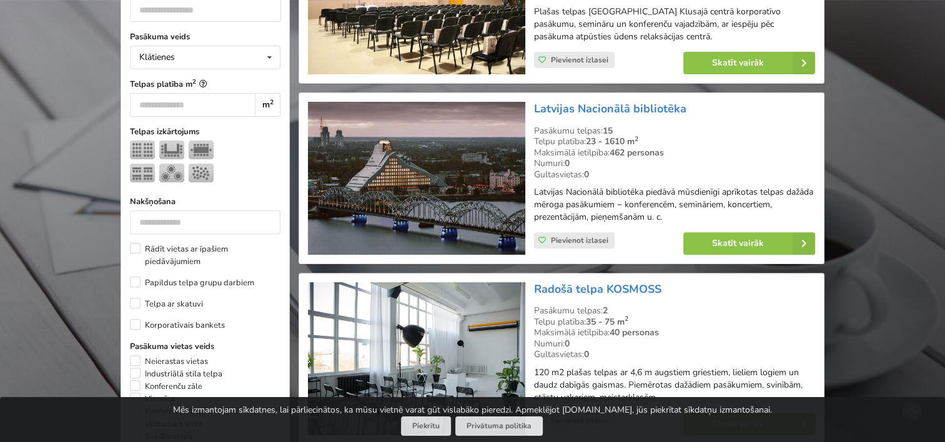
scroll to position [500, 0]
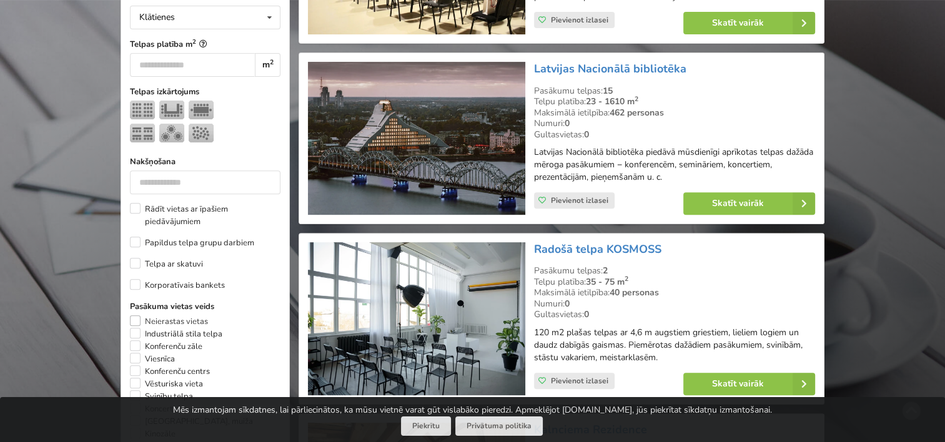
click at [133, 315] on label "Neierastas vietas" at bounding box center [169, 321] width 78 height 12
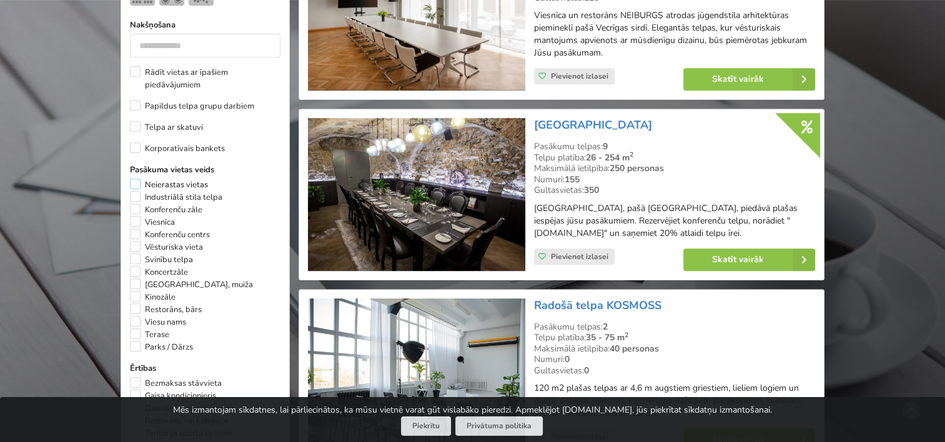
scroll to position [654, 0]
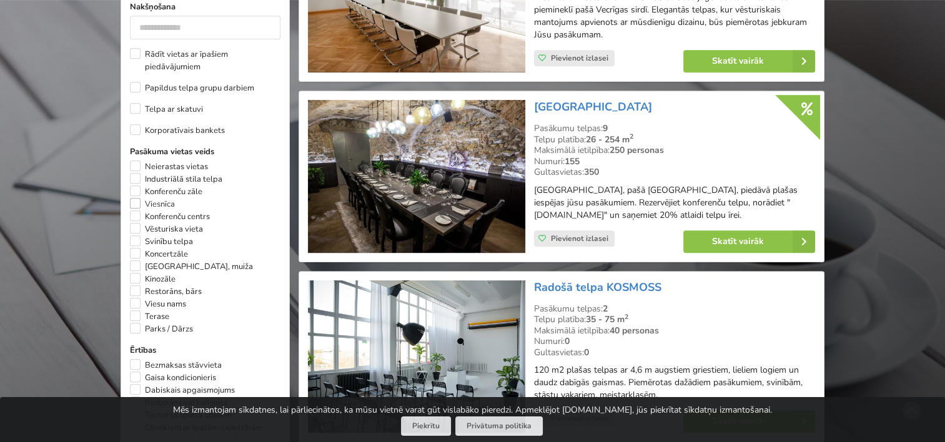
click at [136, 198] on label "Viesnīca" at bounding box center [152, 204] width 45 height 12
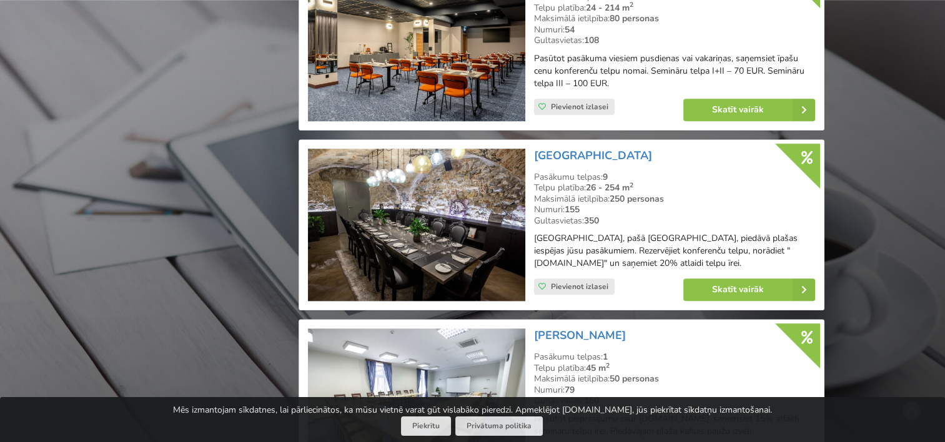
scroll to position [1341, 0]
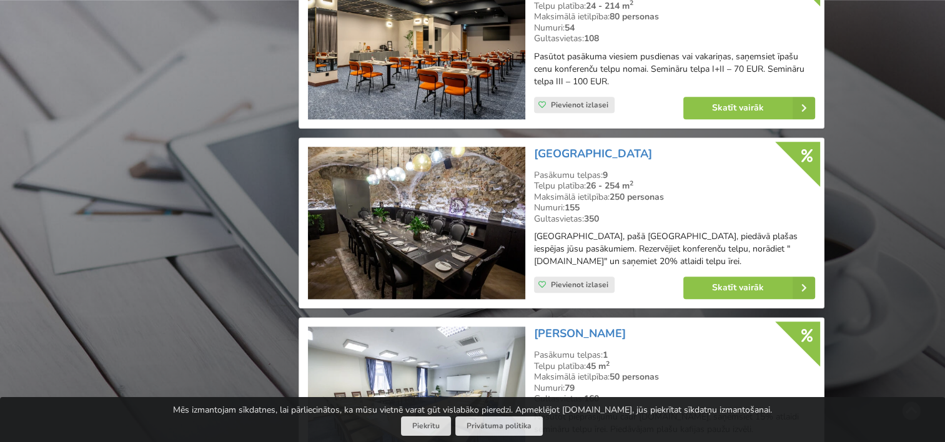
click at [465, 225] on img at bounding box center [416, 223] width 217 height 153
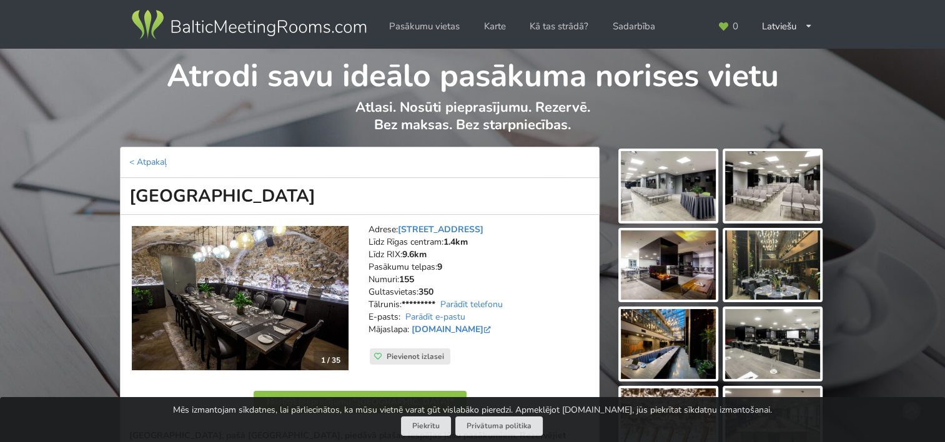
click at [656, 182] on img at bounding box center [668, 186] width 95 height 70
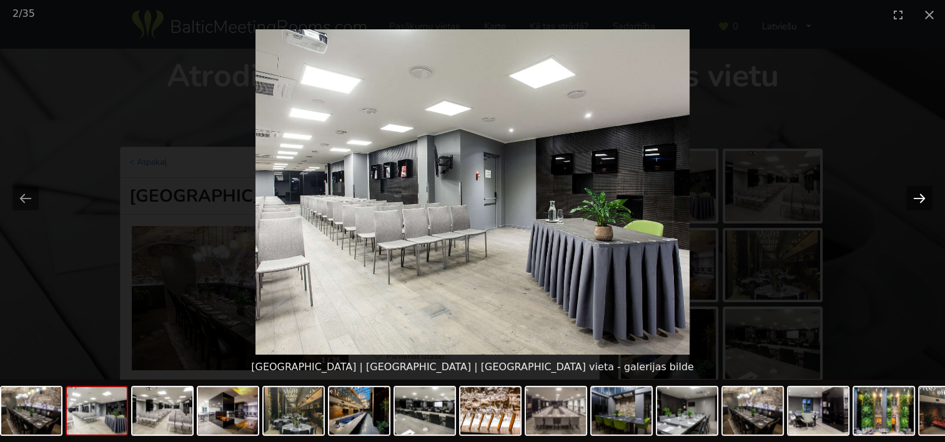
click at [927, 195] on button "Next slide" at bounding box center [919, 198] width 26 height 24
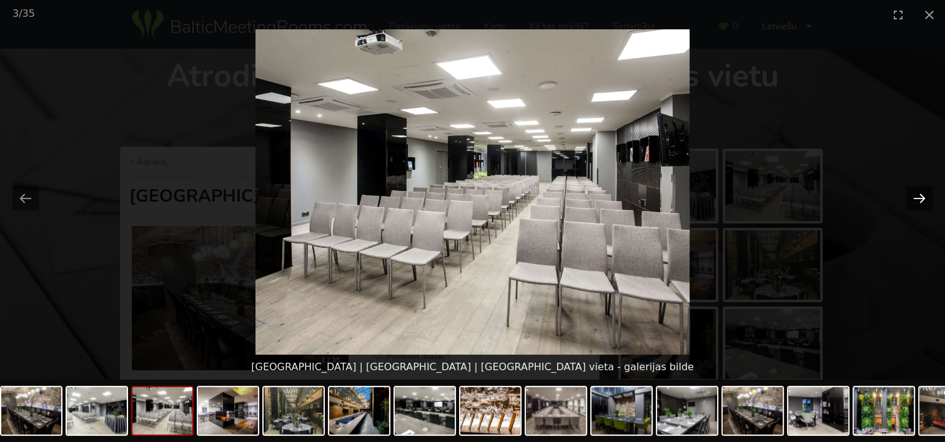
click at [923, 195] on button "Next slide" at bounding box center [919, 198] width 26 height 24
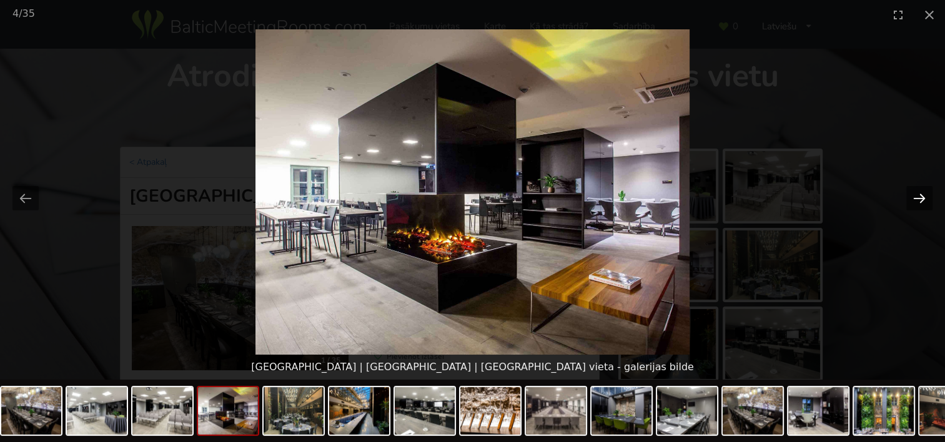
click at [923, 195] on button "Next slide" at bounding box center [919, 198] width 26 height 24
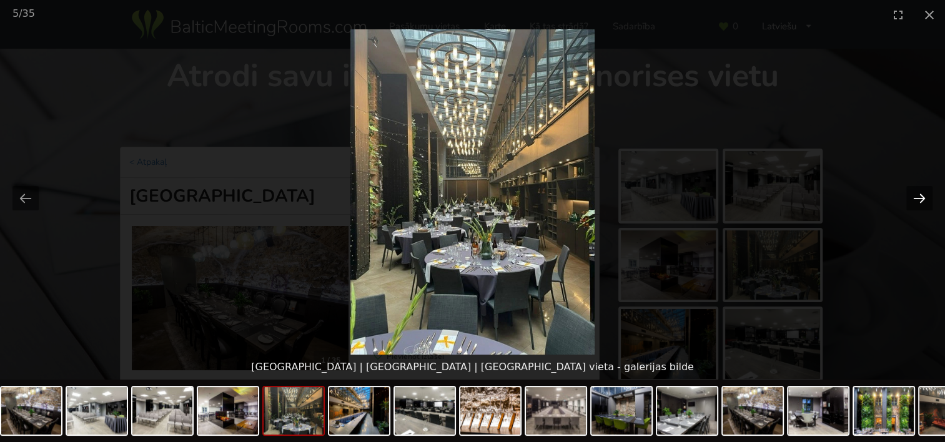
click at [923, 195] on button "Next slide" at bounding box center [919, 198] width 26 height 24
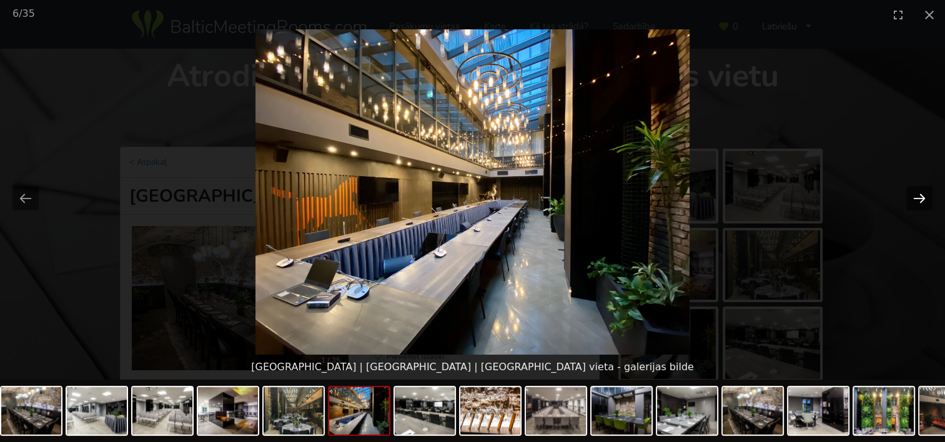
click at [923, 195] on button "Next slide" at bounding box center [919, 198] width 26 height 24
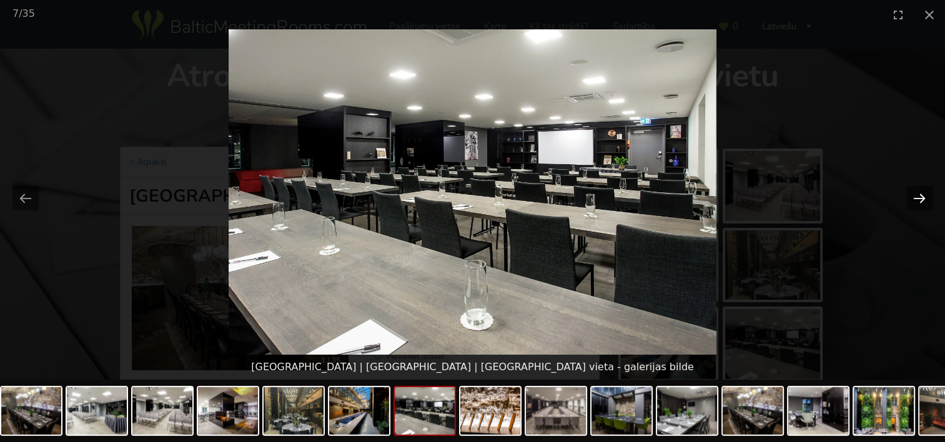
click at [923, 195] on button "Next slide" at bounding box center [919, 198] width 26 height 24
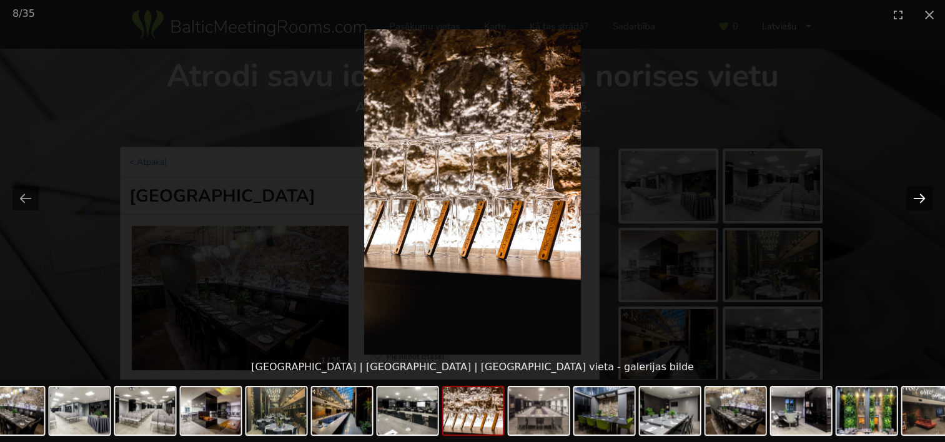
click at [923, 195] on button "Next slide" at bounding box center [919, 198] width 26 height 24
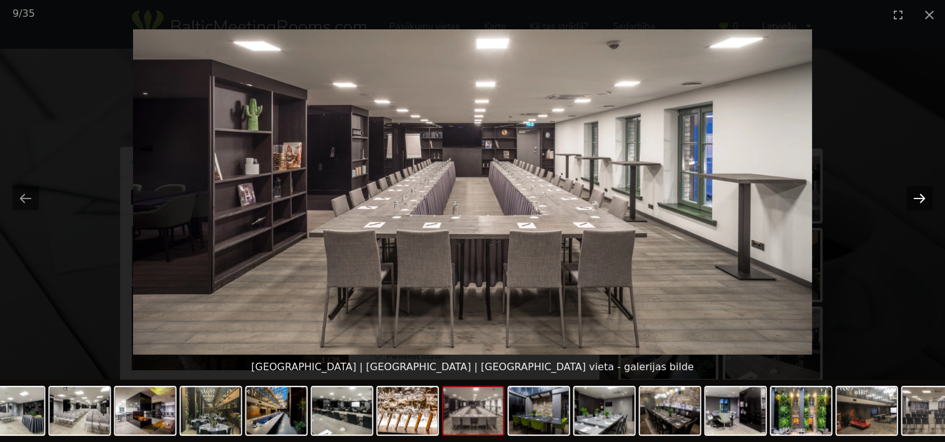
click at [923, 195] on button "Next slide" at bounding box center [919, 198] width 26 height 24
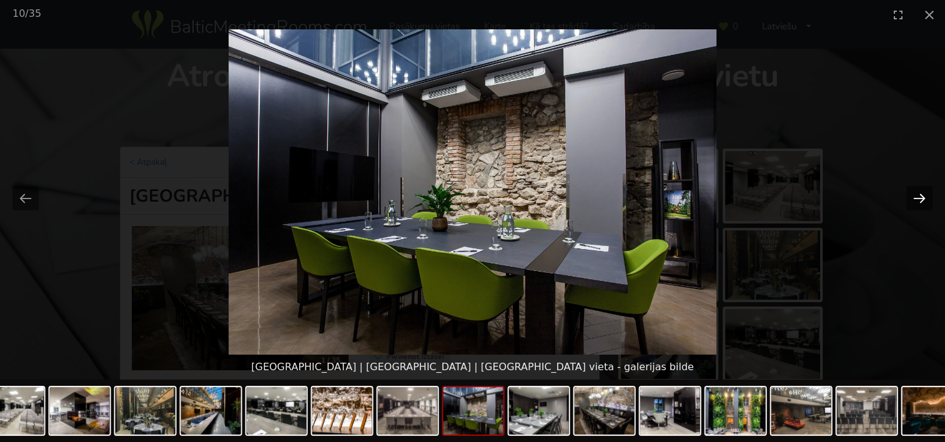
click at [923, 195] on button "Next slide" at bounding box center [919, 198] width 26 height 24
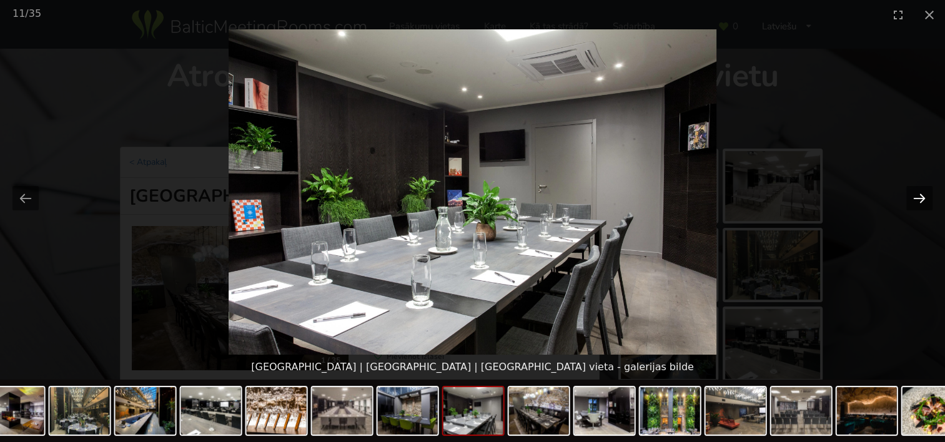
click at [923, 195] on button "Next slide" at bounding box center [919, 198] width 26 height 24
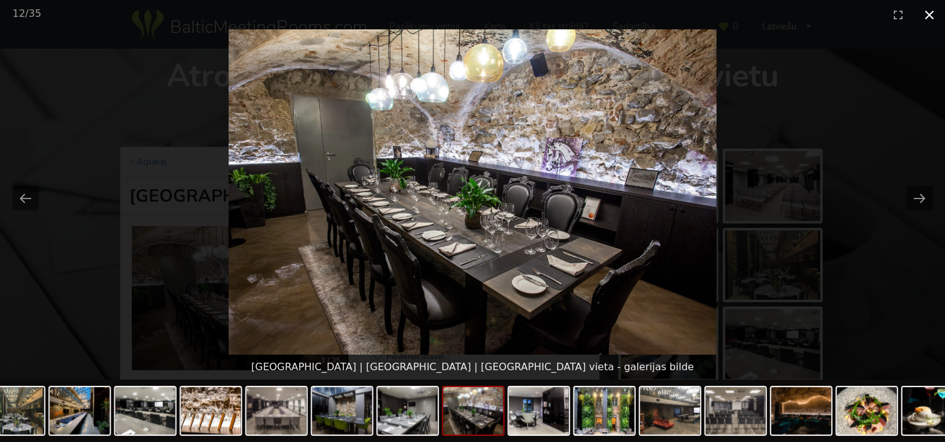
click at [927, 7] on button "Close gallery" at bounding box center [929, 14] width 31 height 29
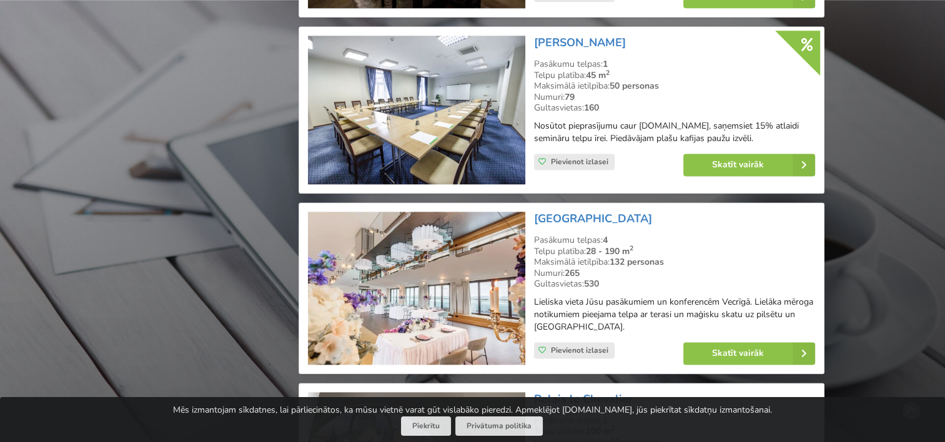
scroll to position [1654, 0]
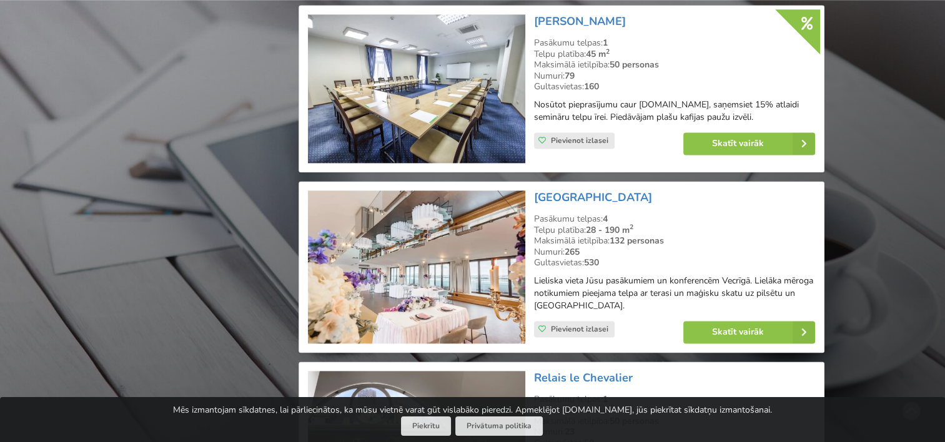
click at [465, 265] on img at bounding box center [416, 266] width 217 height 153
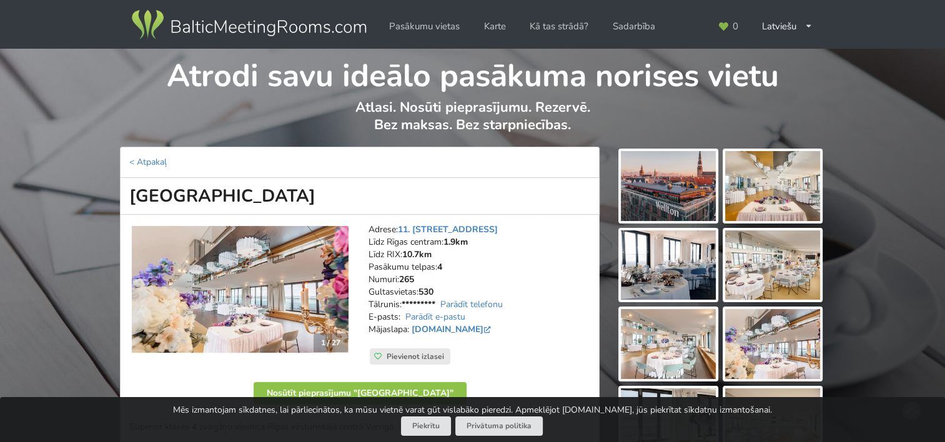
click at [687, 183] on img at bounding box center [668, 186] width 95 height 70
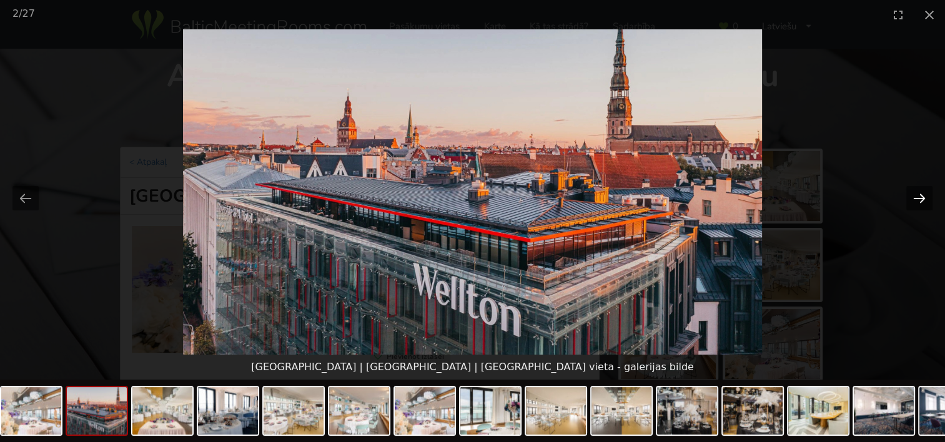
click at [916, 196] on button "Next slide" at bounding box center [919, 198] width 26 height 24
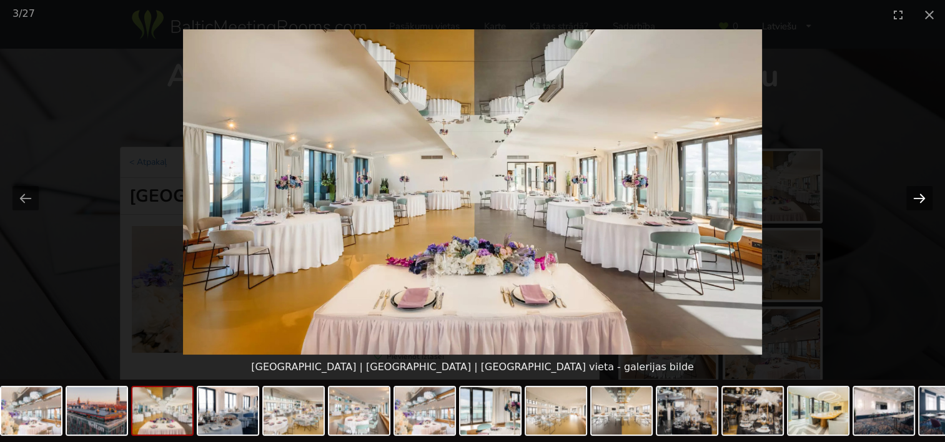
click at [916, 196] on button "Next slide" at bounding box center [919, 198] width 26 height 24
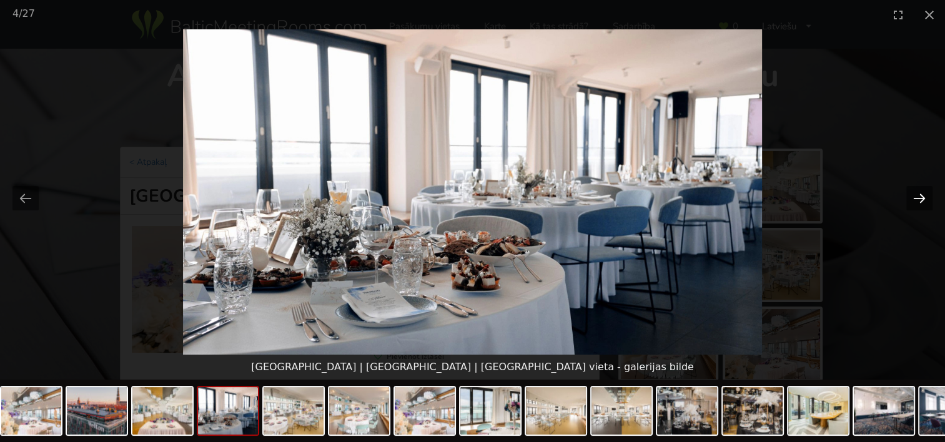
click at [916, 196] on button "Next slide" at bounding box center [919, 198] width 26 height 24
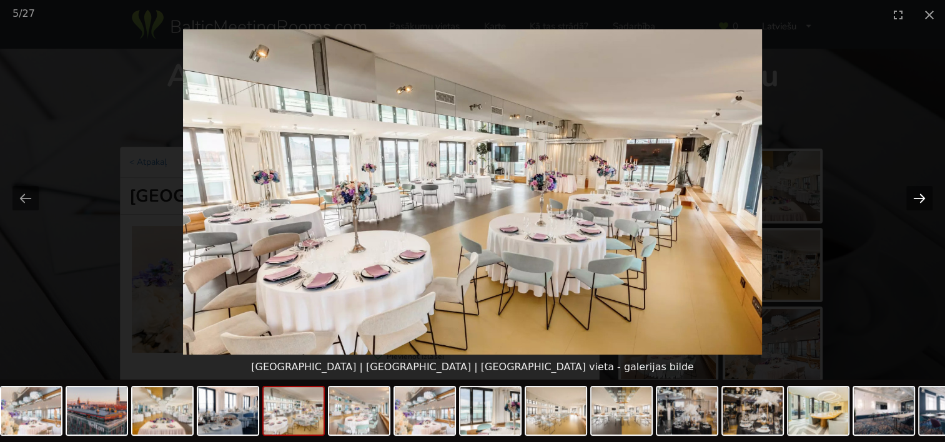
click at [916, 196] on button "Next slide" at bounding box center [919, 198] width 26 height 24
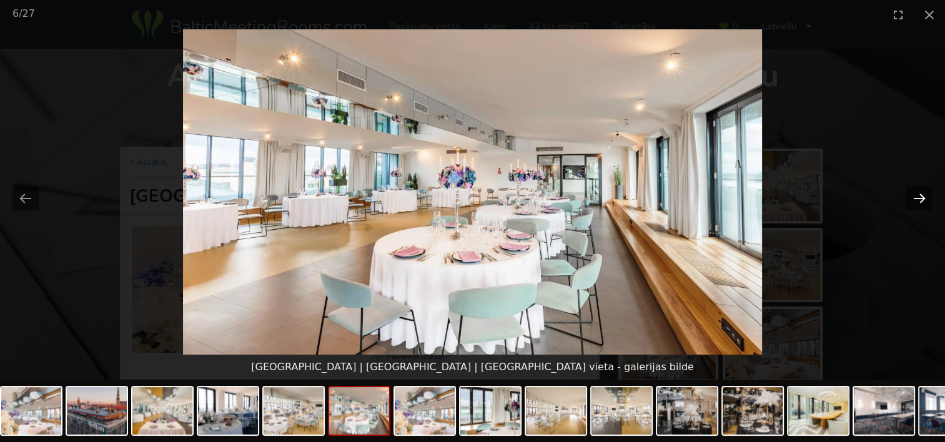
click at [916, 196] on button "Next slide" at bounding box center [919, 198] width 26 height 24
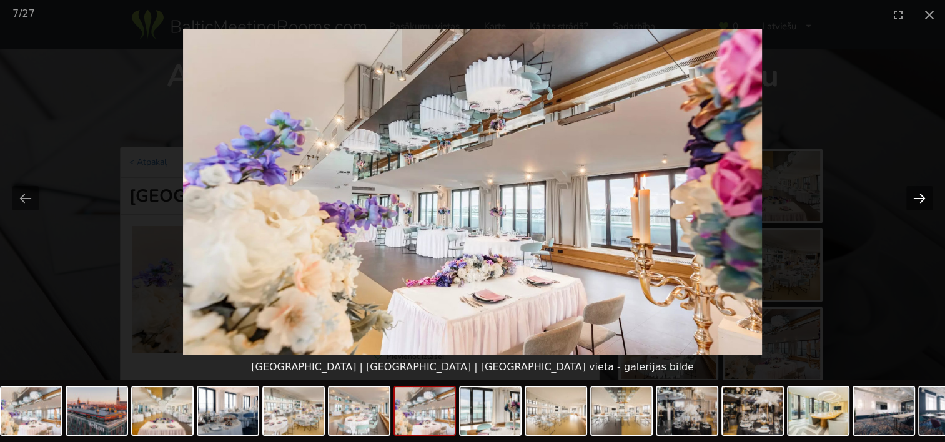
click at [916, 196] on button "Next slide" at bounding box center [919, 198] width 26 height 24
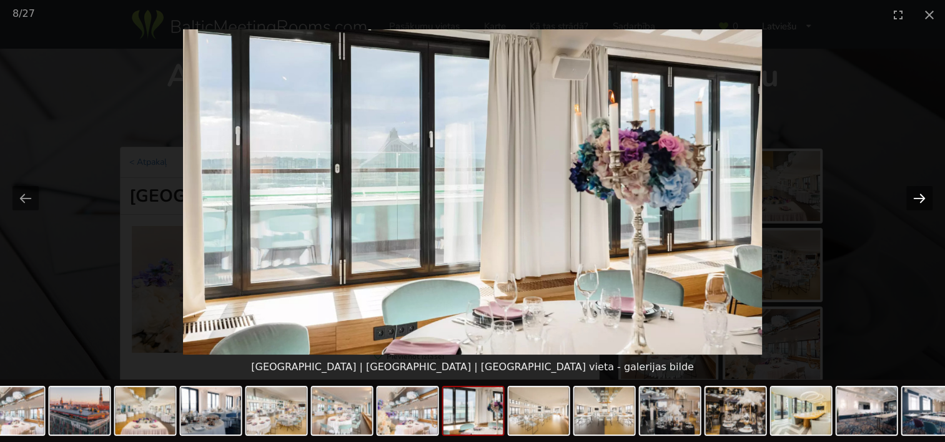
click at [916, 196] on button "Next slide" at bounding box center [919, 198] width 26 height 24
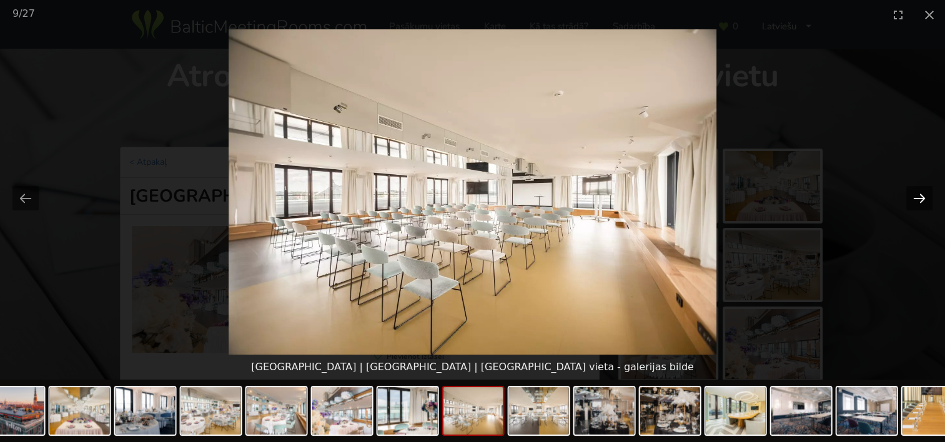
click at [916, 196] on button "Next slide" at bounding box center [919, 198] width 26 height 24
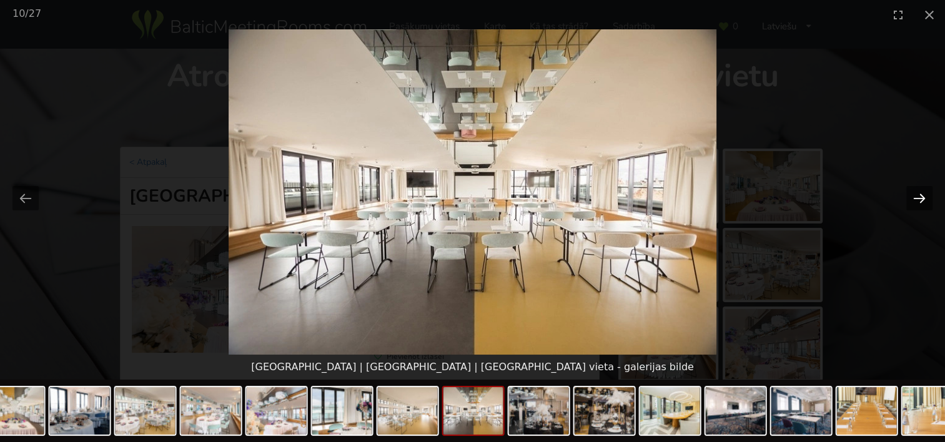
click at [916, 196] on button "Next slide" at bounding box center [919, 198] width 26 height 24
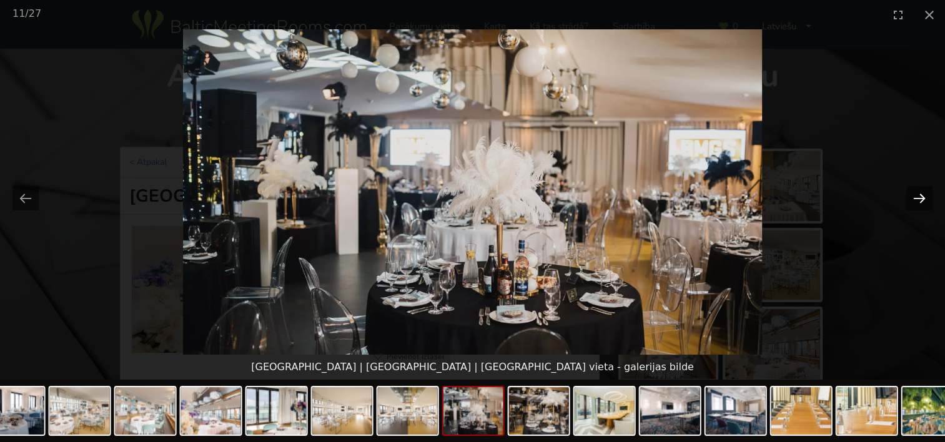
click at [916, 196] on button "Next slide" at bounding box center [919, 198] width 26 height 24
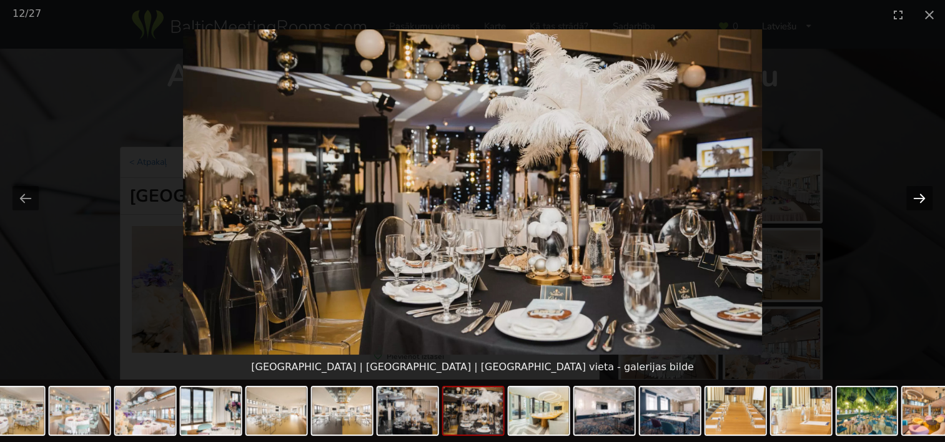
click at [916, 196] on button "Next slide" at bounding box center [919, 198] width 26 height 24
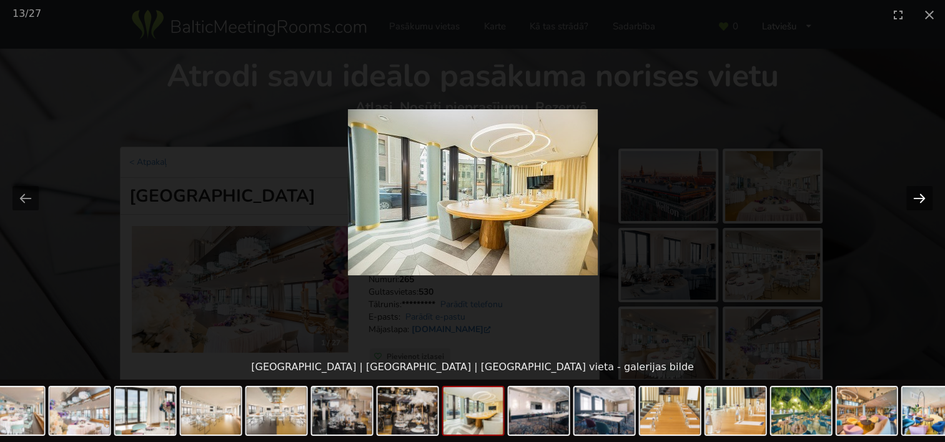
click at [916, 196] on button "Next slide" at bounding box center [919, 198] width 26 height 24
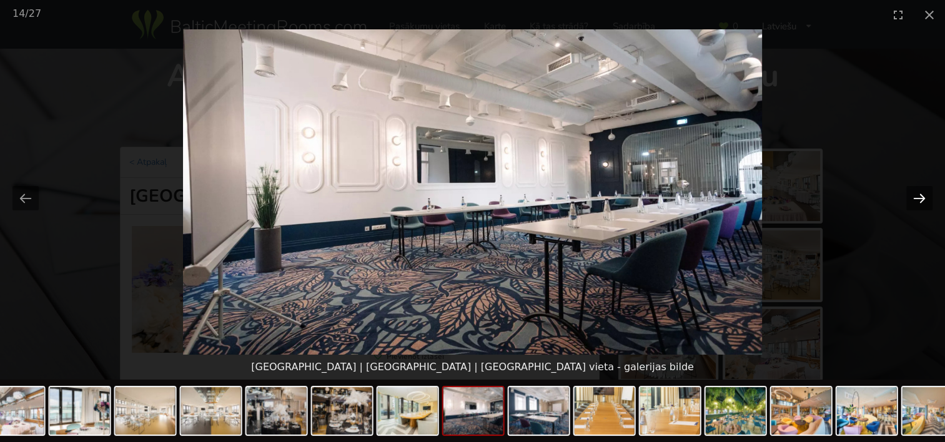
click at [921, 197] on button "Next slide" at bounding box center [919, 198] width 26 height 24
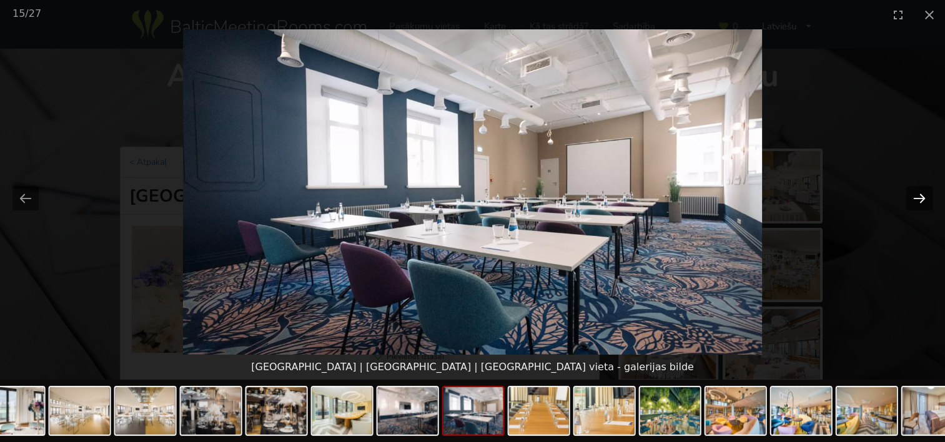
click at [921, 195] on button "Next slide" at bounding box center [919, 198] width 26 height 24
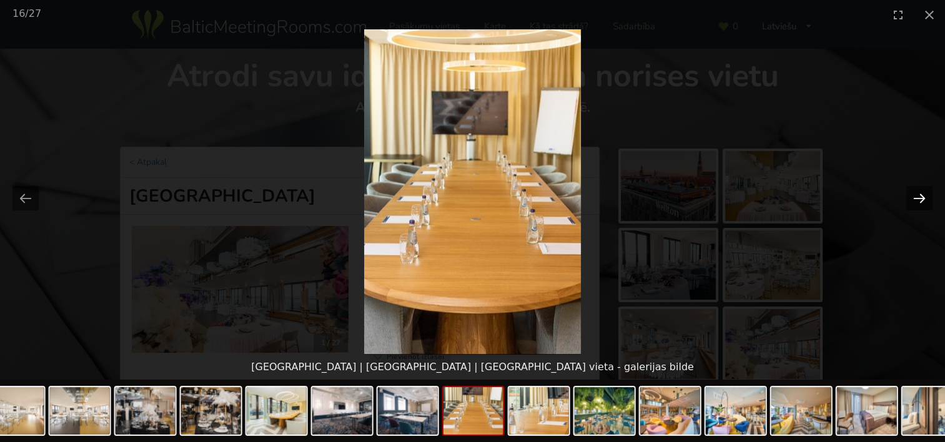
click at [921, 195] on button "Next slide" at bounding box center [919, 198] width 26 height 24
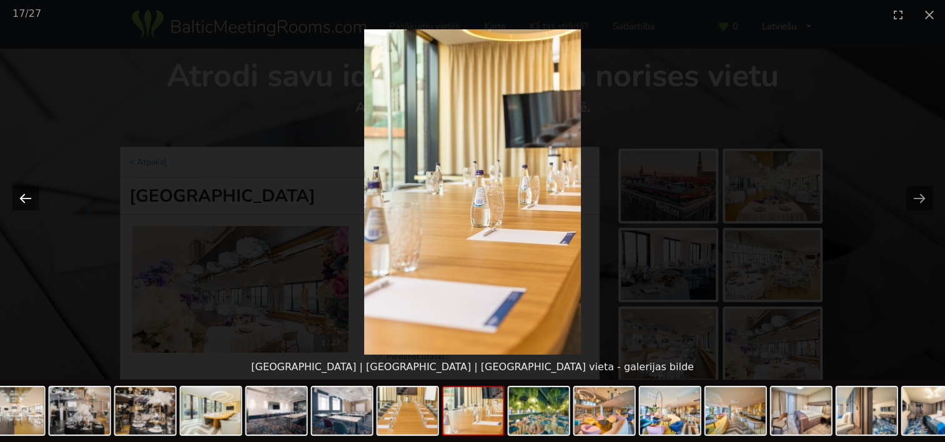
click at [27, 197] on button "Previous slide" at bounding box center [25, 198] width 26 height 24
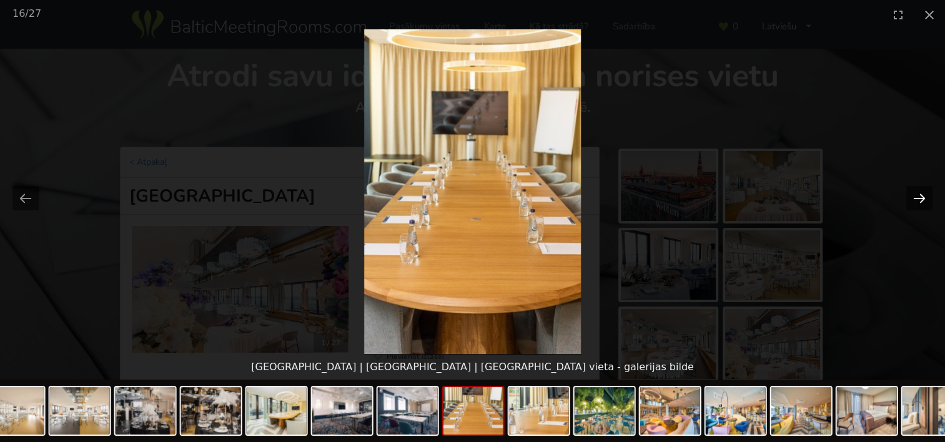
click at [922, 199] on button "Next slide" at bounding box center [919, 198] width 26 height 24
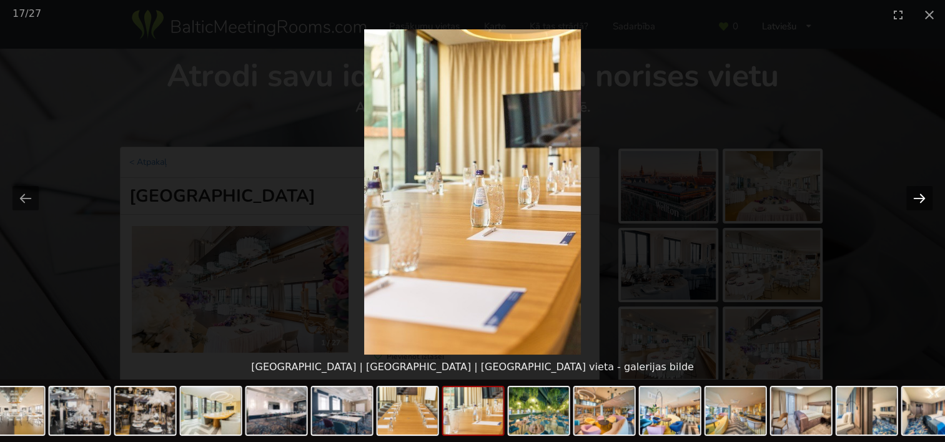
click at [922, 199] on button "Next slide" at bounding box center [919, 198] width 26 height 24
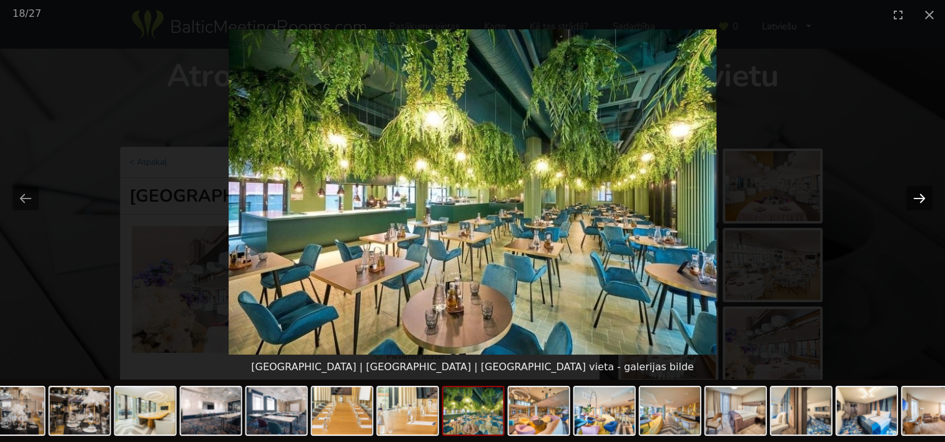
click at [922, 199] on button "Next slide" at bounding box center [919, 198] width 26 height 24
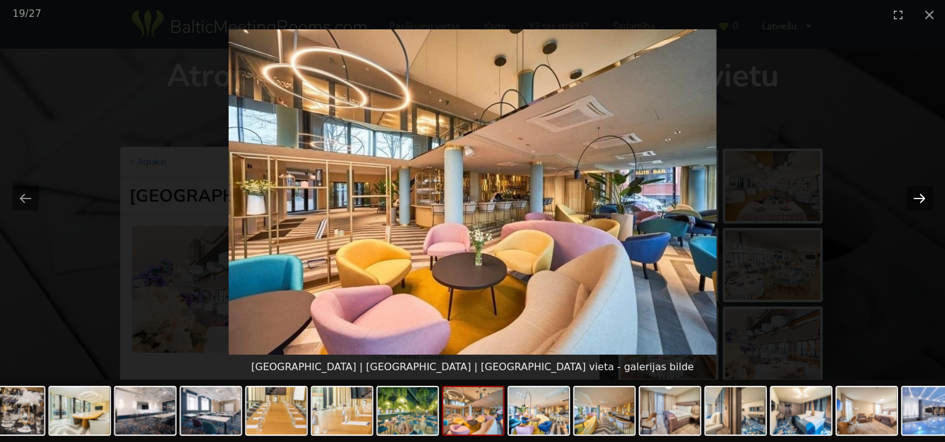
click at [922, 199] on button "Next slide" at bounding box center [919, 198] width 26 height 24
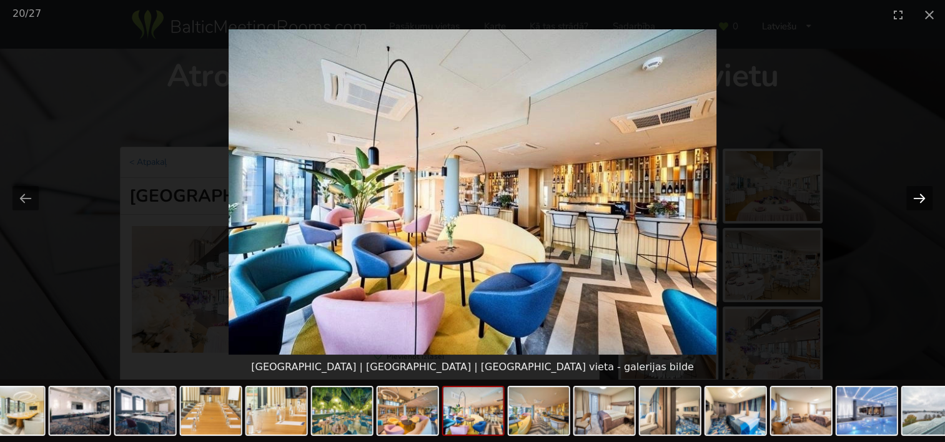
click at [922, 199] on button "Next slide" at bounding box center [919, 198] width 26 height 24
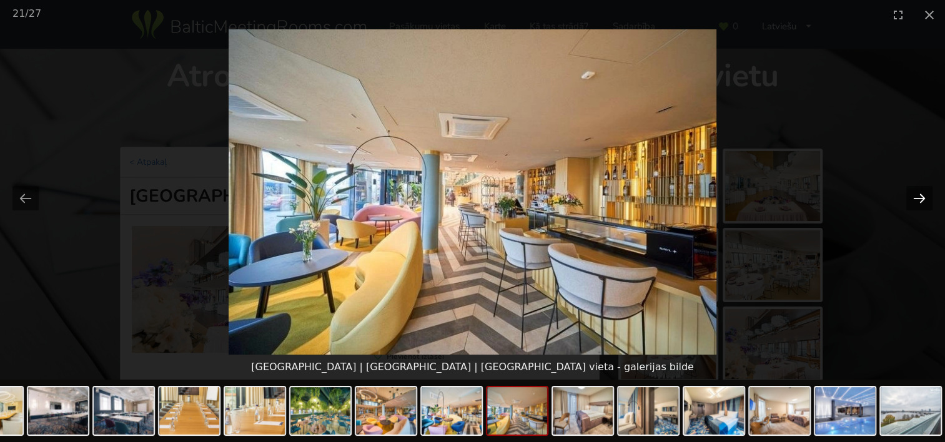
click at [922, 199] on button "Next slide" at bounding box center [919, 198] width 26 height 24
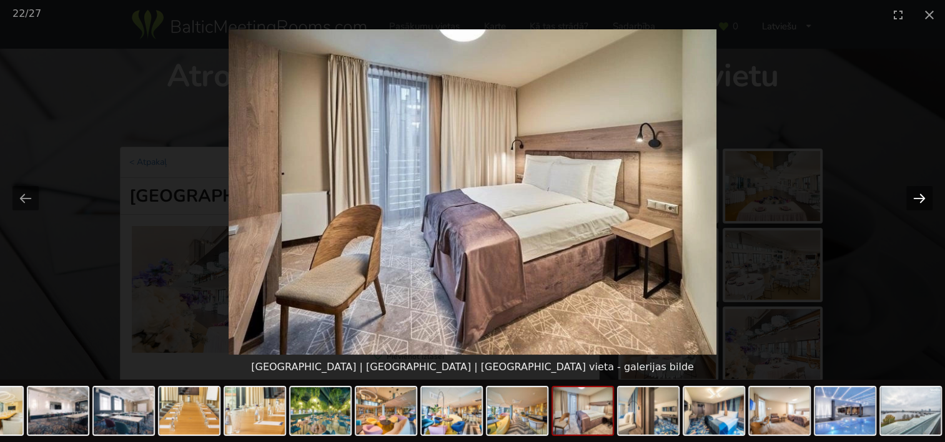
click at [922, 199] on button "Next slide" at bounding box center [919, 198] width 26 height 24
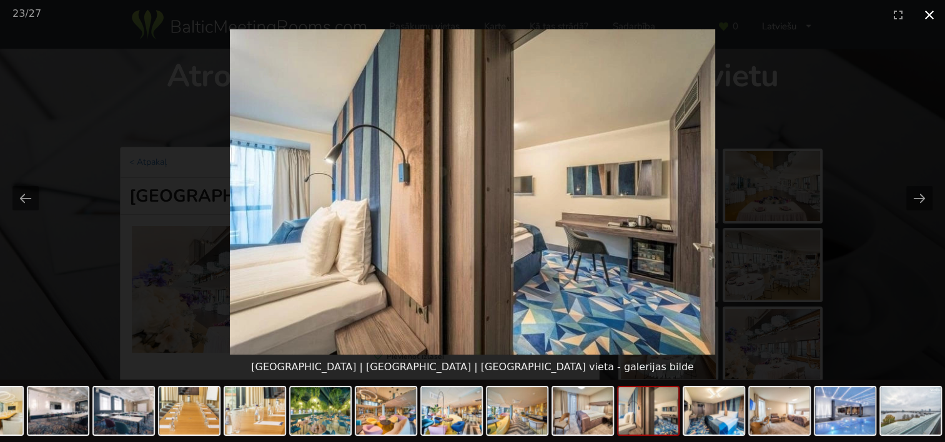
click at [929, 11] on button "Close gallery" at bounding box center [929, 14] width 31 height 29
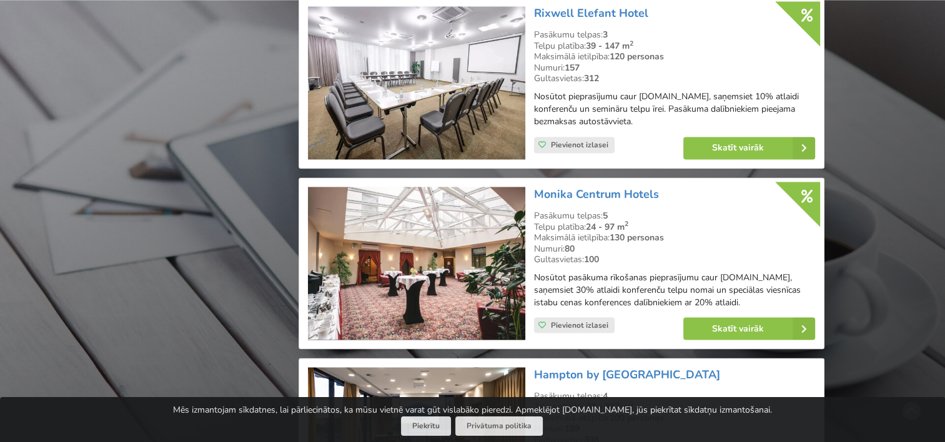
scroll to position [2216, 0]
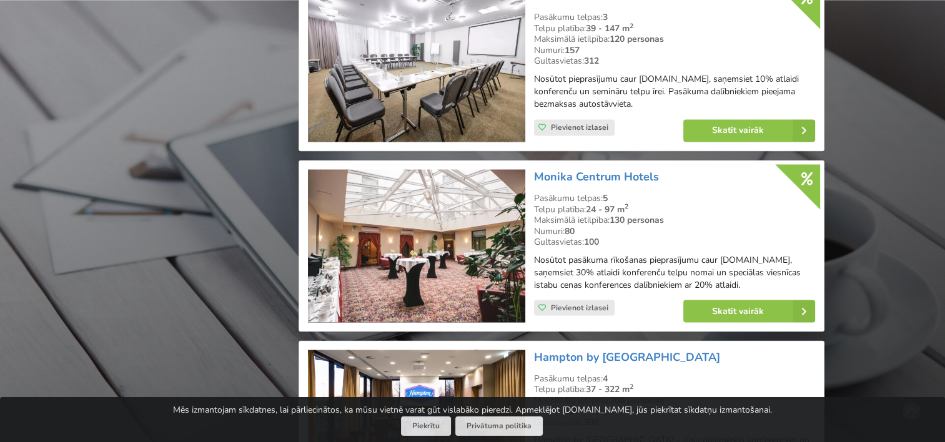
click at [425, 250] on img at bounding box center [416, 245] width 217 height 153
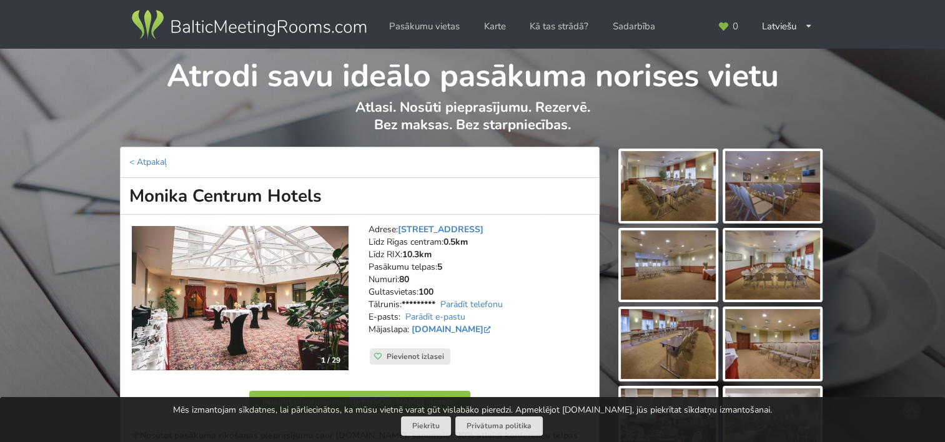
click at [684, 184] on img at bounding box center [668, 186] width 95 height 70
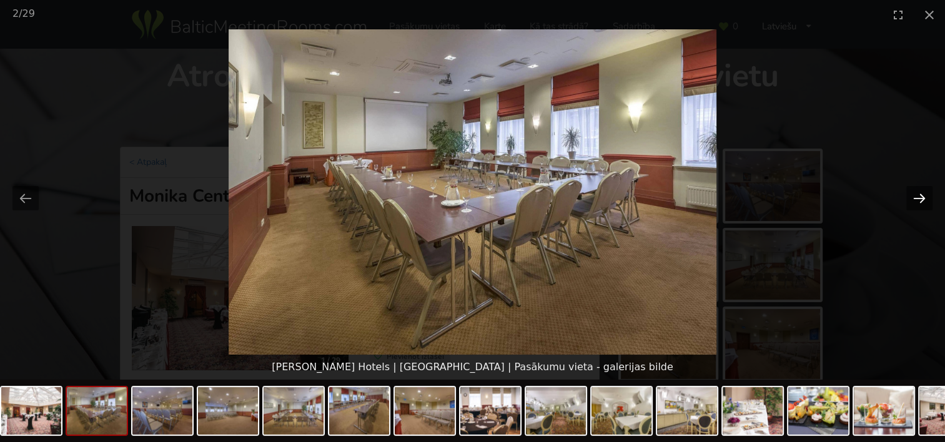
click at [912, 196] on button "Next slide" at bounding box center [919, 198] width 26 height 24
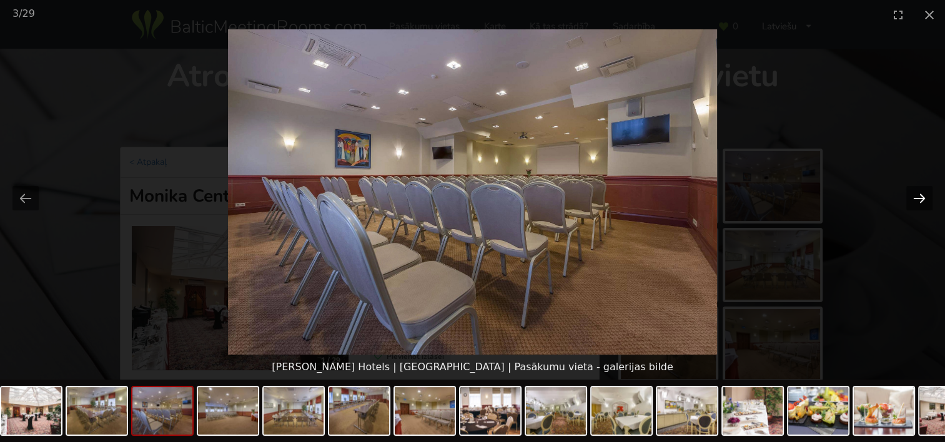
click at [908, 195] on button "Next slide" at bounding box center [919, 198] width 26 height 24
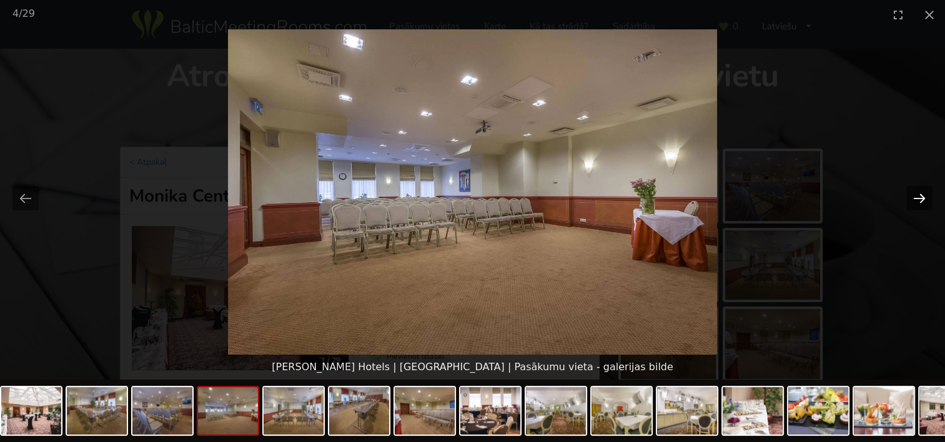
click at [907, 195] on button "Next slide" at bounding box center [919, 198] width 26 height 24
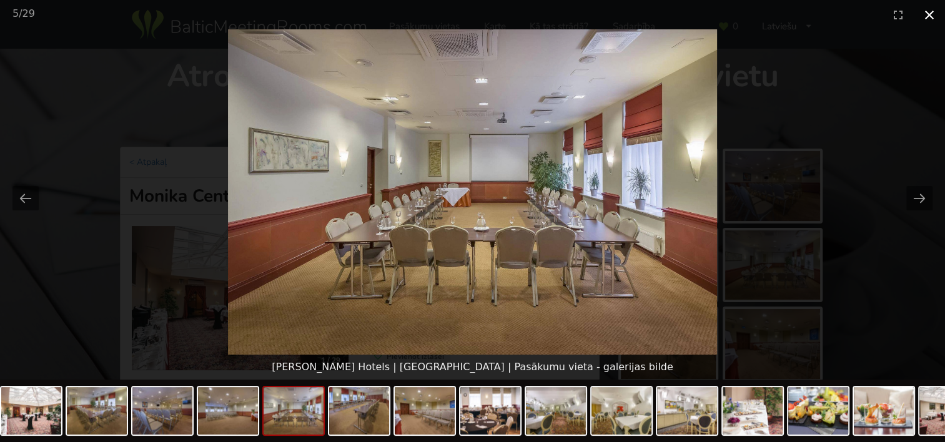
click at [928, 17] on button "Close gallery" at bounding box center [929, 14] width 31 height 29
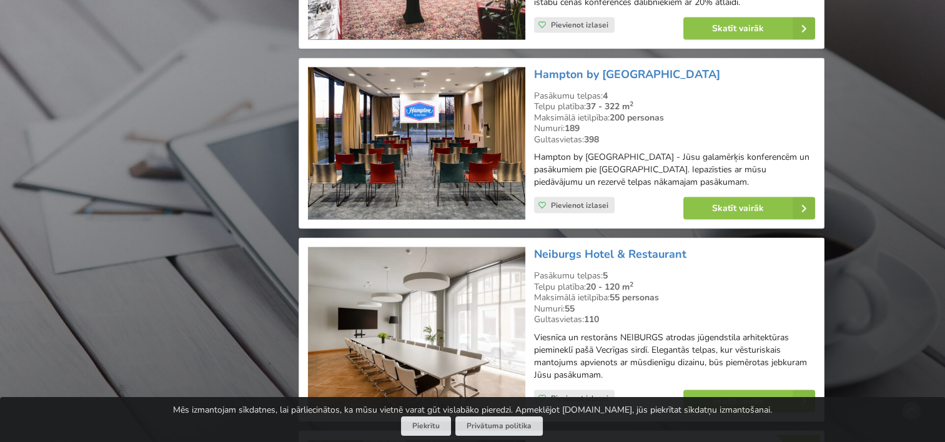
scroll to position [2528, 0]
